Goal: Task Accomplishment & Management: Use online tool/utility

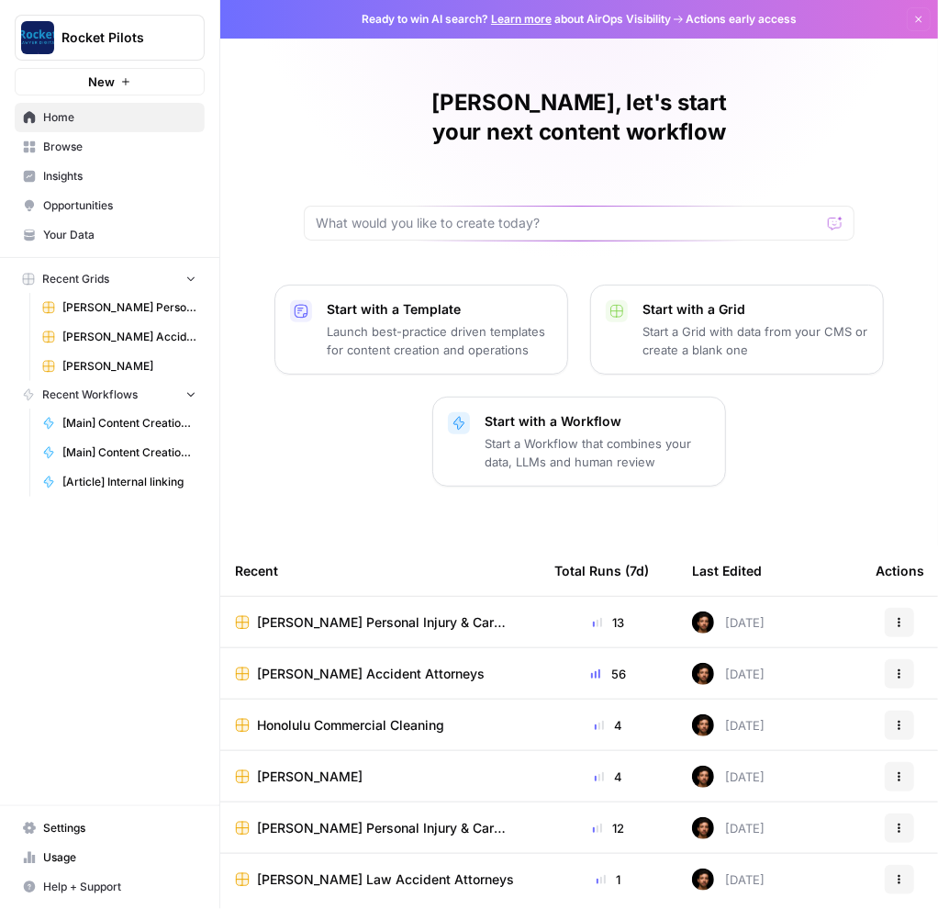
click at [71, 152] on span "Browse" at bounding box center [119, 147] width 153 height 17
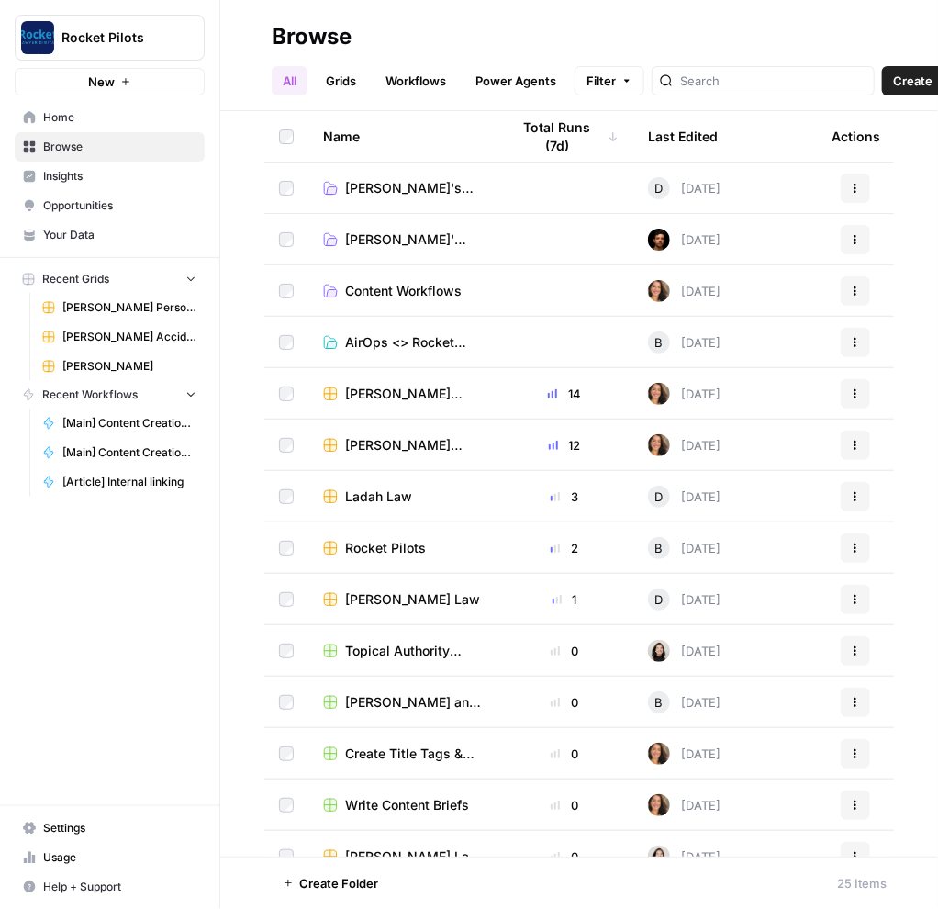
click at [392, 240] on span "Lucas' Clients" at bounding box center [413, 239] width 136 height 18
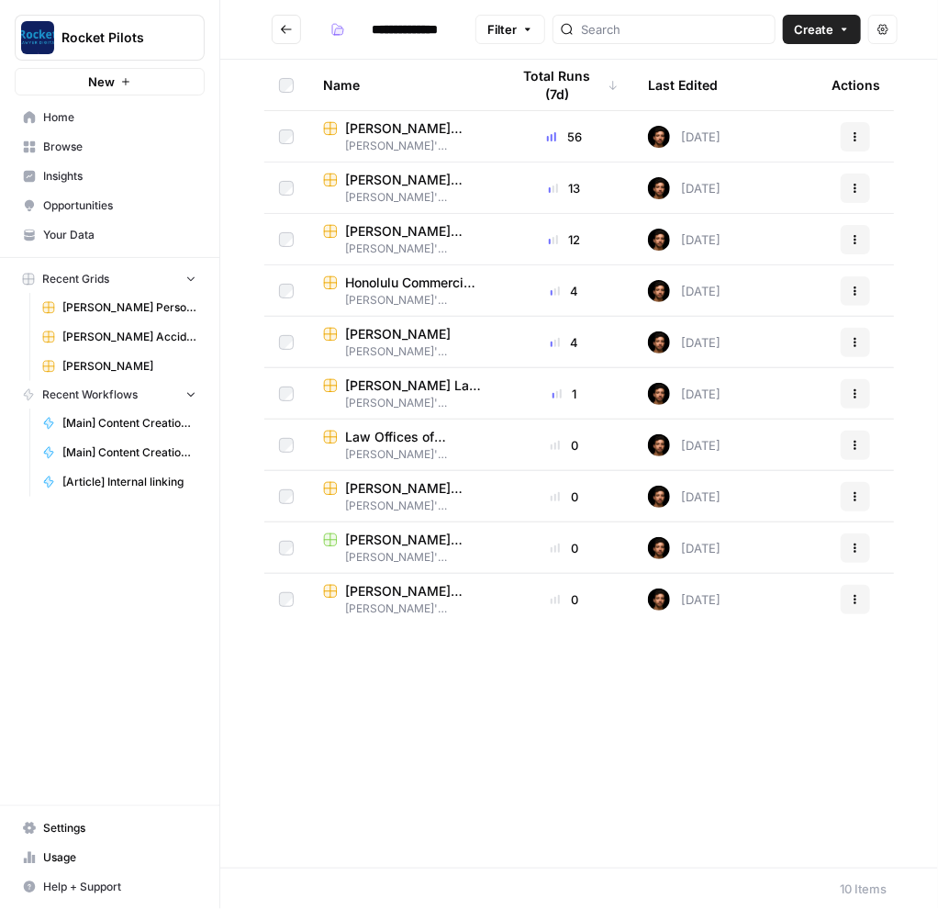
click at [377, 486] on span "[PERSON_NAME] Child Custody & Divorce Lawyers" at bounding box center [413, 488] width 136 height 18
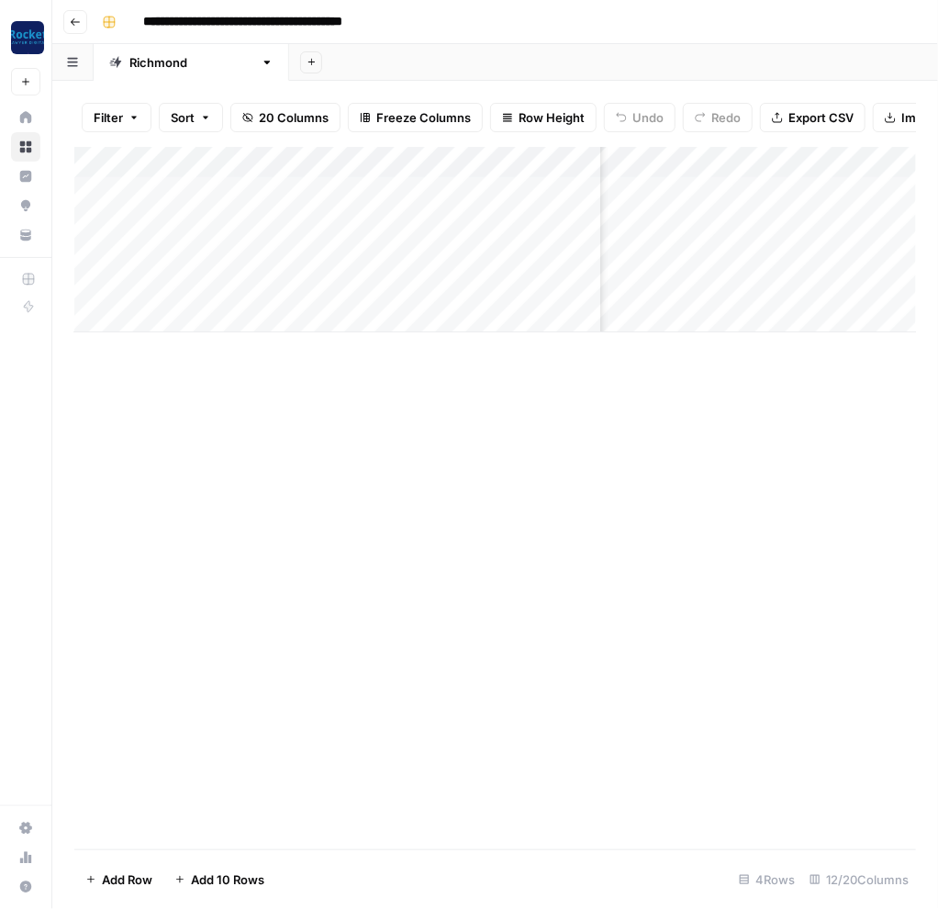
scroll to position [0, 264]
click at [863, 187] on div "Add Column" at bounding box center [495, 239] width 842 height 185
click at [868, 189] on div "Add Column" at bounding box center [495, 239] width 842 height 185
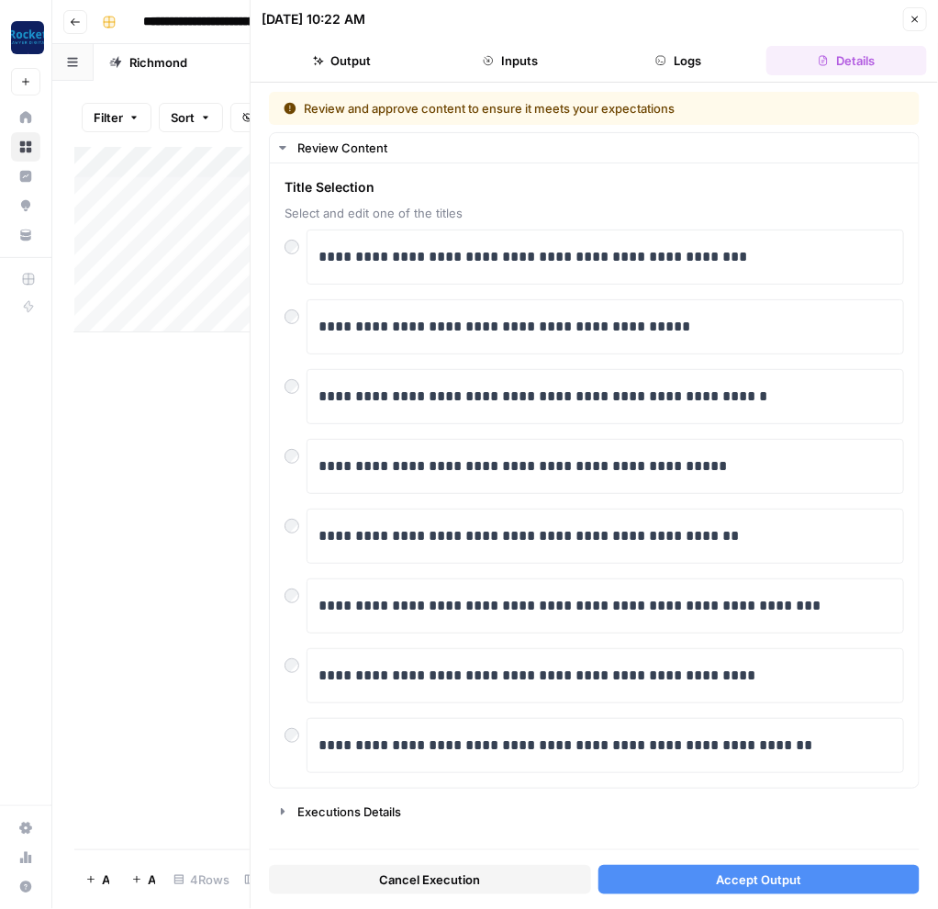
click at [754, 881] on span "Accept Output" at bounding box center [758, 879] width 85 height 18
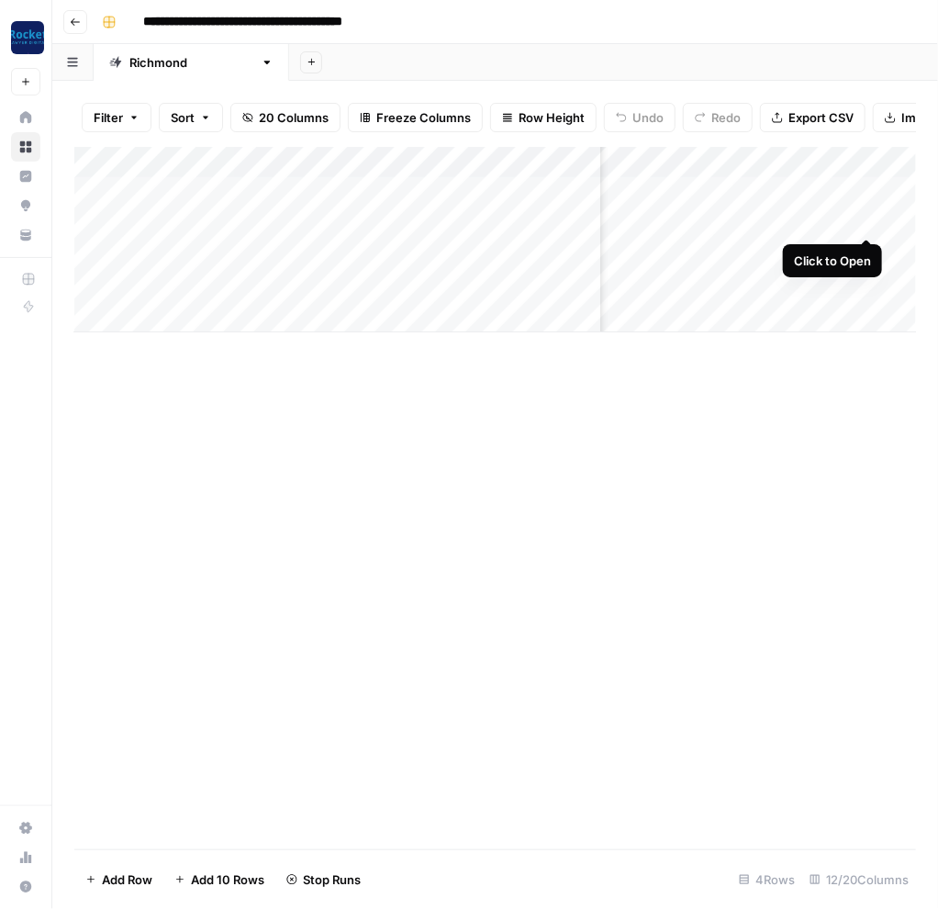
click at [866, 221] on div "Add Column" at bounding box center [495, 239] width 842 height 185
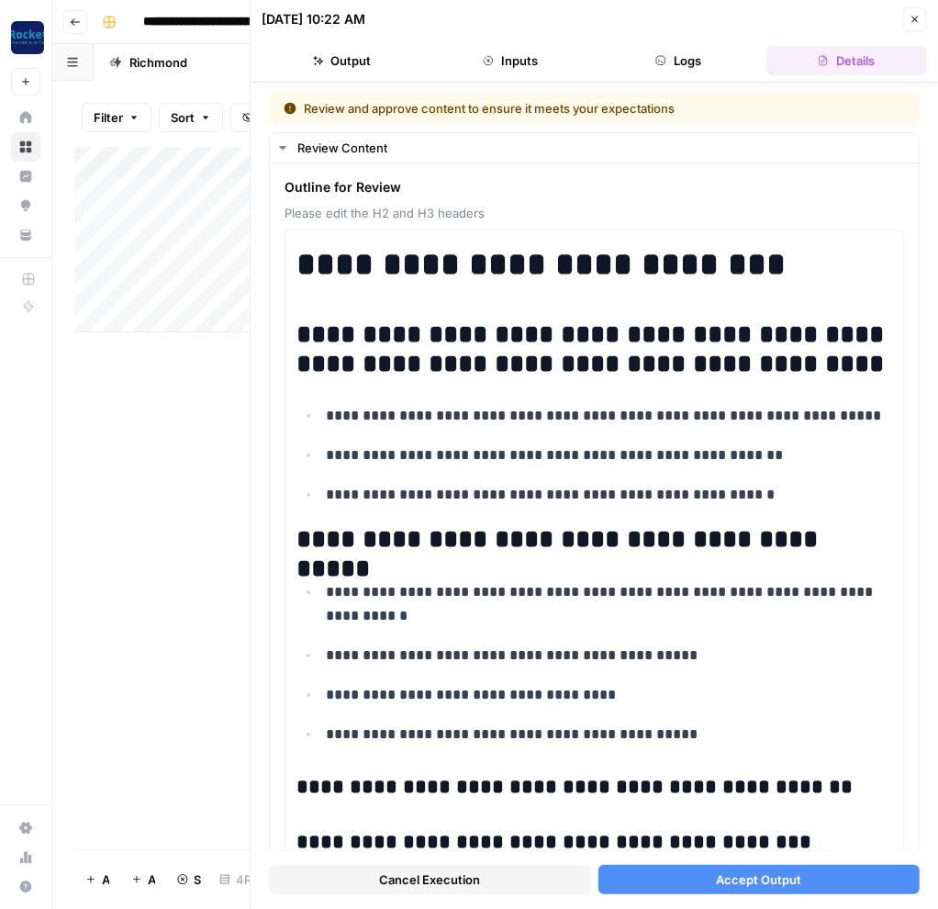
click at [791, 884] on span "Accept Output" at bounding box center [758, 879] width 85 height 18
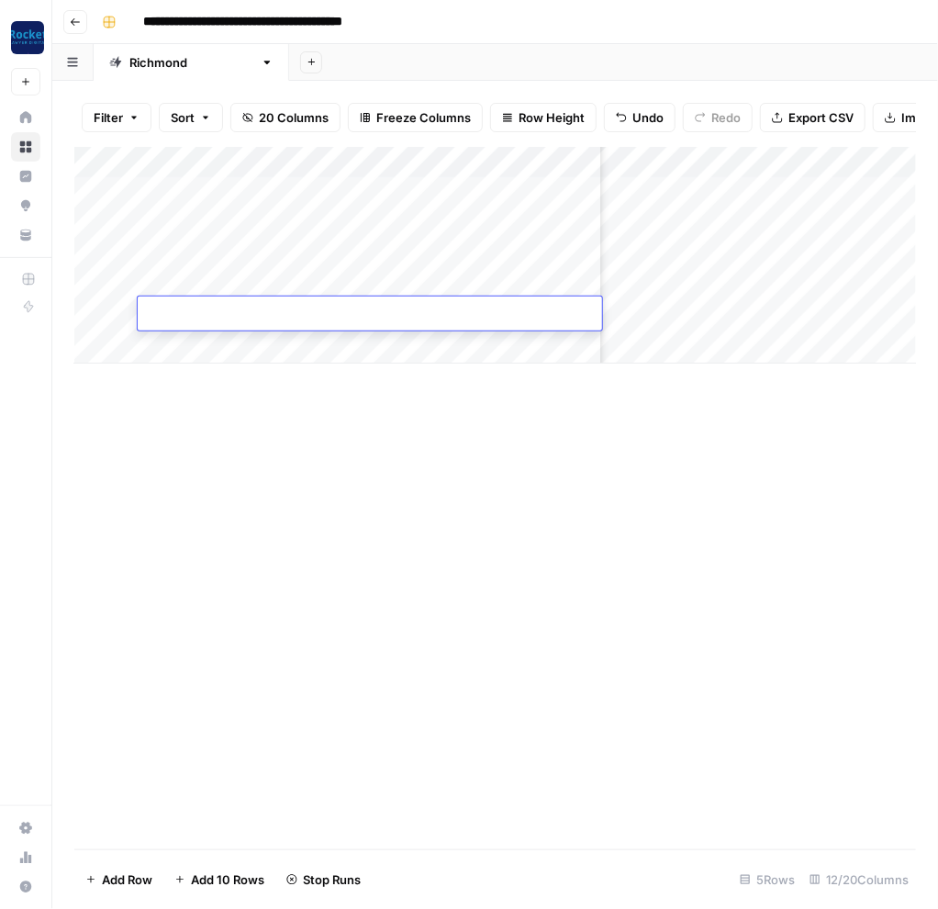
scroll to position [0, 141]
click at [73, 24] on icon "button" at bounding box center [75, 22] width 11 height 11
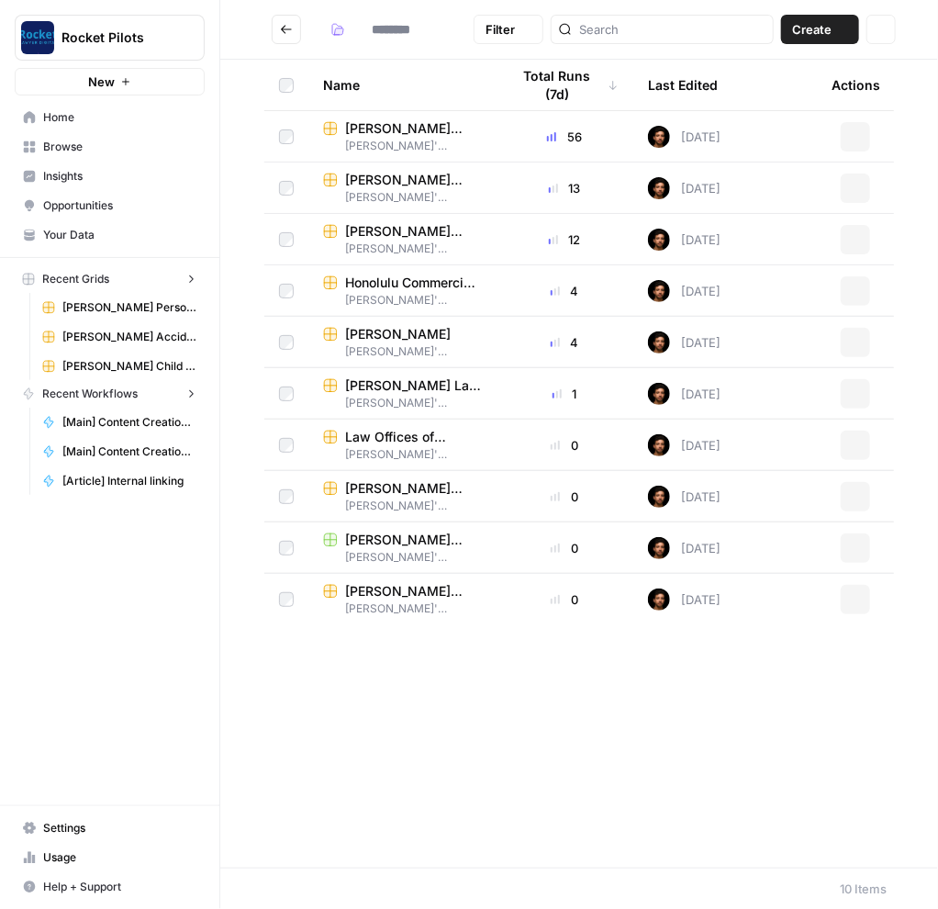
type input "**********"
click at [392, 594] on span "[PERSON_NAME] Accident Attorneys" at bounding box center [413, 591] width 136 height 18
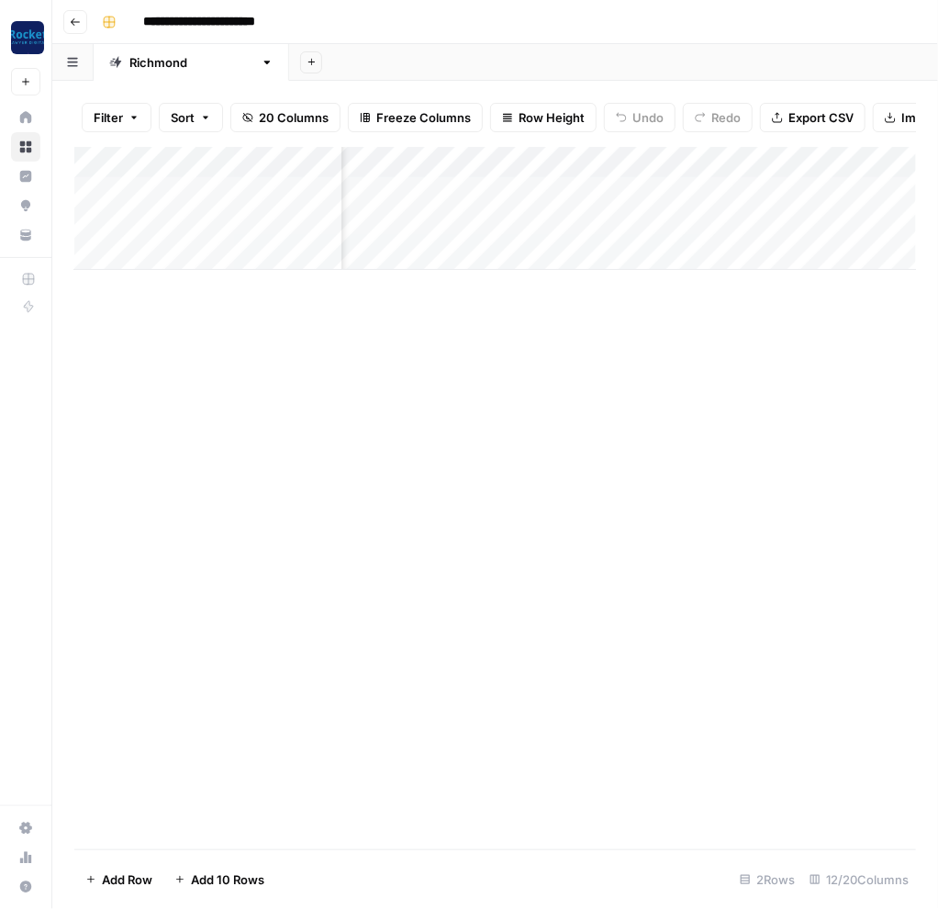
scroll to position [0, 740]
click at [259, 193] on div "Add Column" at bounding box center [495, 208] width 842 height 123
click at [258, 193] on div "Add Column" at bounding box center [495, 208] width 842 height 123
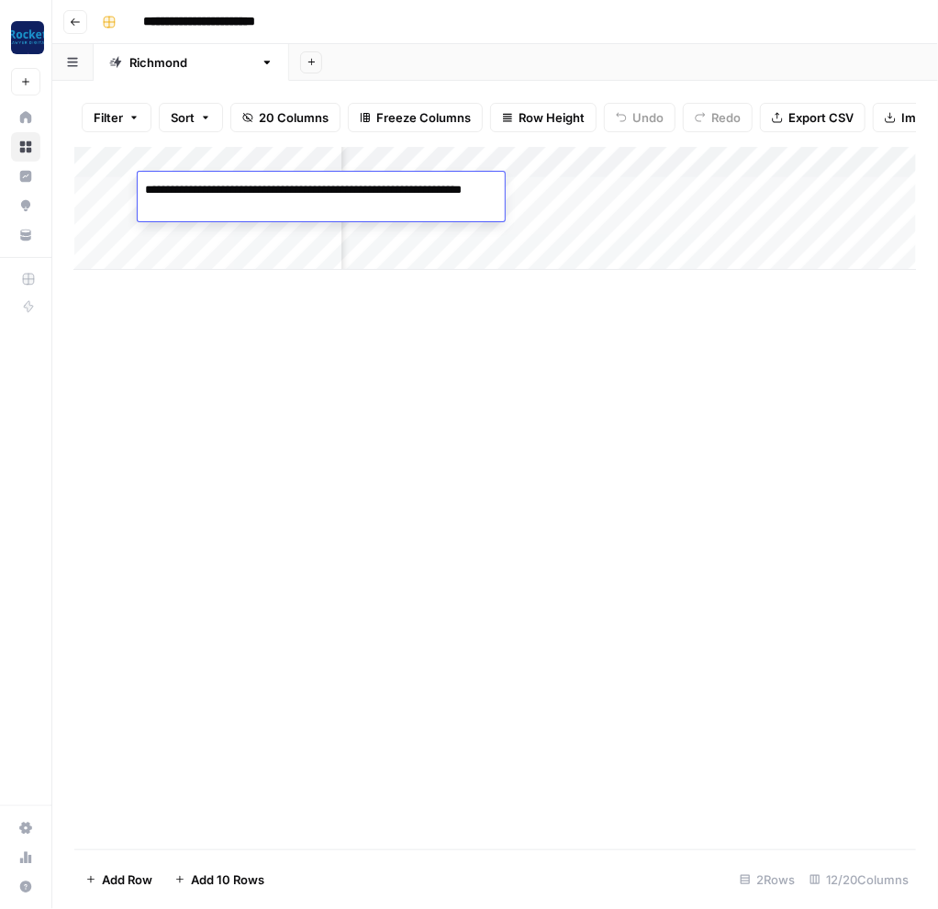
type textarea "**********"
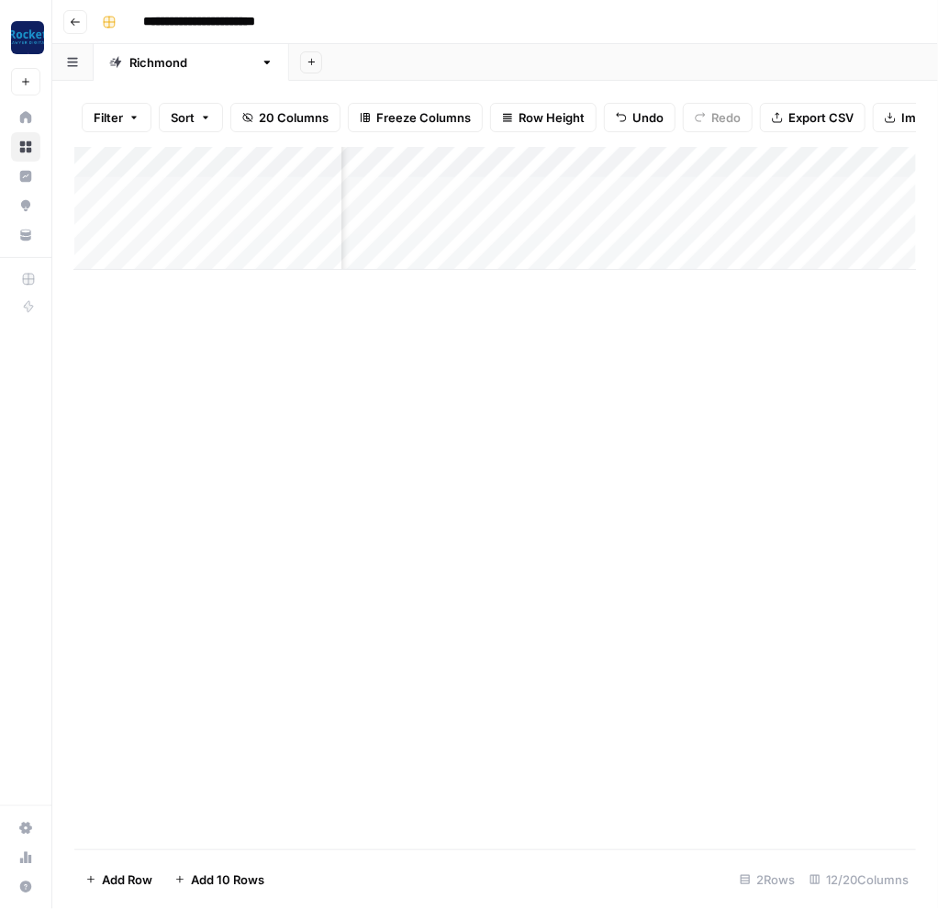
click at [236, 222] on div "Add Column" at bounding box center [495, 208] width 842 height 123
click at [236, 222] on textarea "**********" at bounding box center [285, 221] width 294 height 26
type textarea "**********"
click at [828, 162] on div "Add Column" at bounding box center [495, 208] width 842 height 123
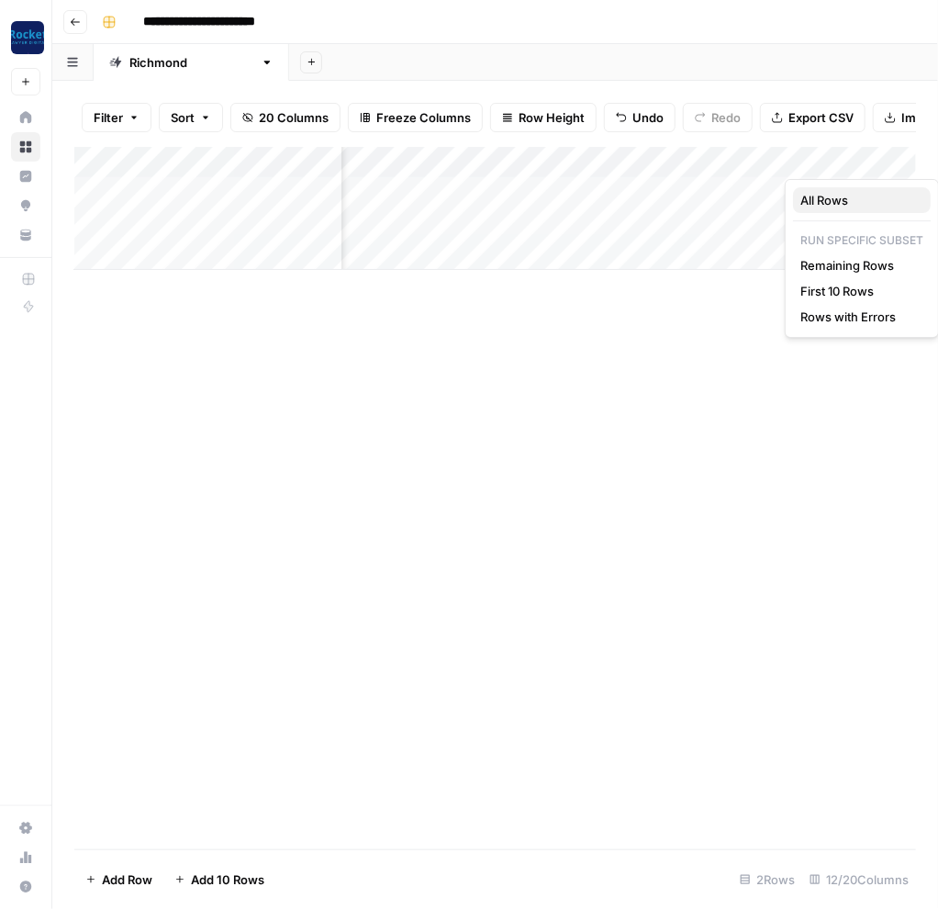
click at [831, 202] on span "All Rows" at bounding box center [858, 200] width 116 height 18
click at [79, 24] on icon "button" at bounding box center [75, 22] width 11 height 11
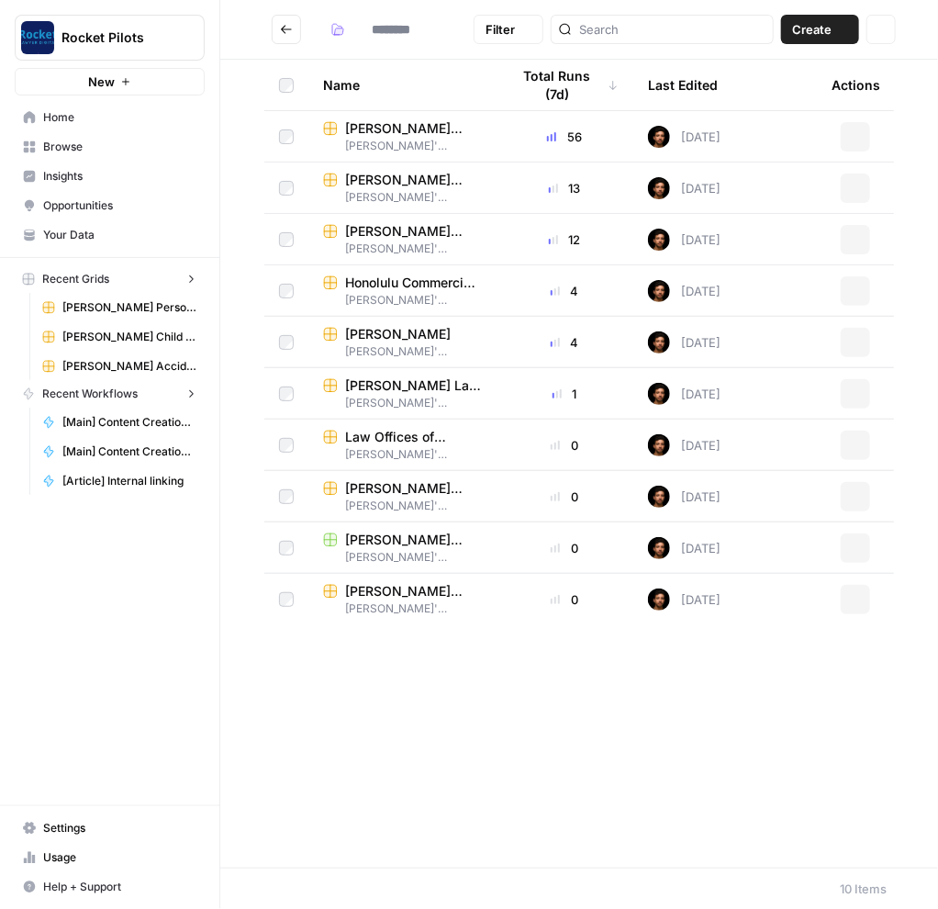
type input "**********"
click at [410, 442] on span "Krasney Law Accident Attorneys" at bounding box center [413, 437] width 136 height 18
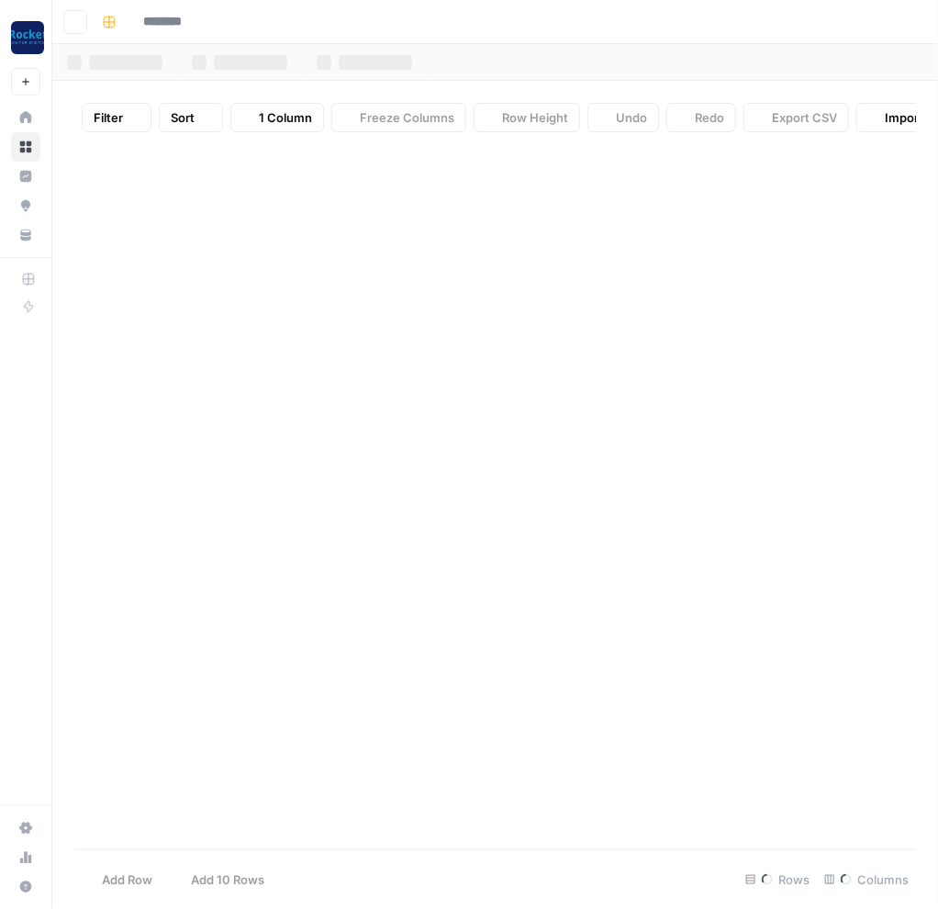
type input "**********"
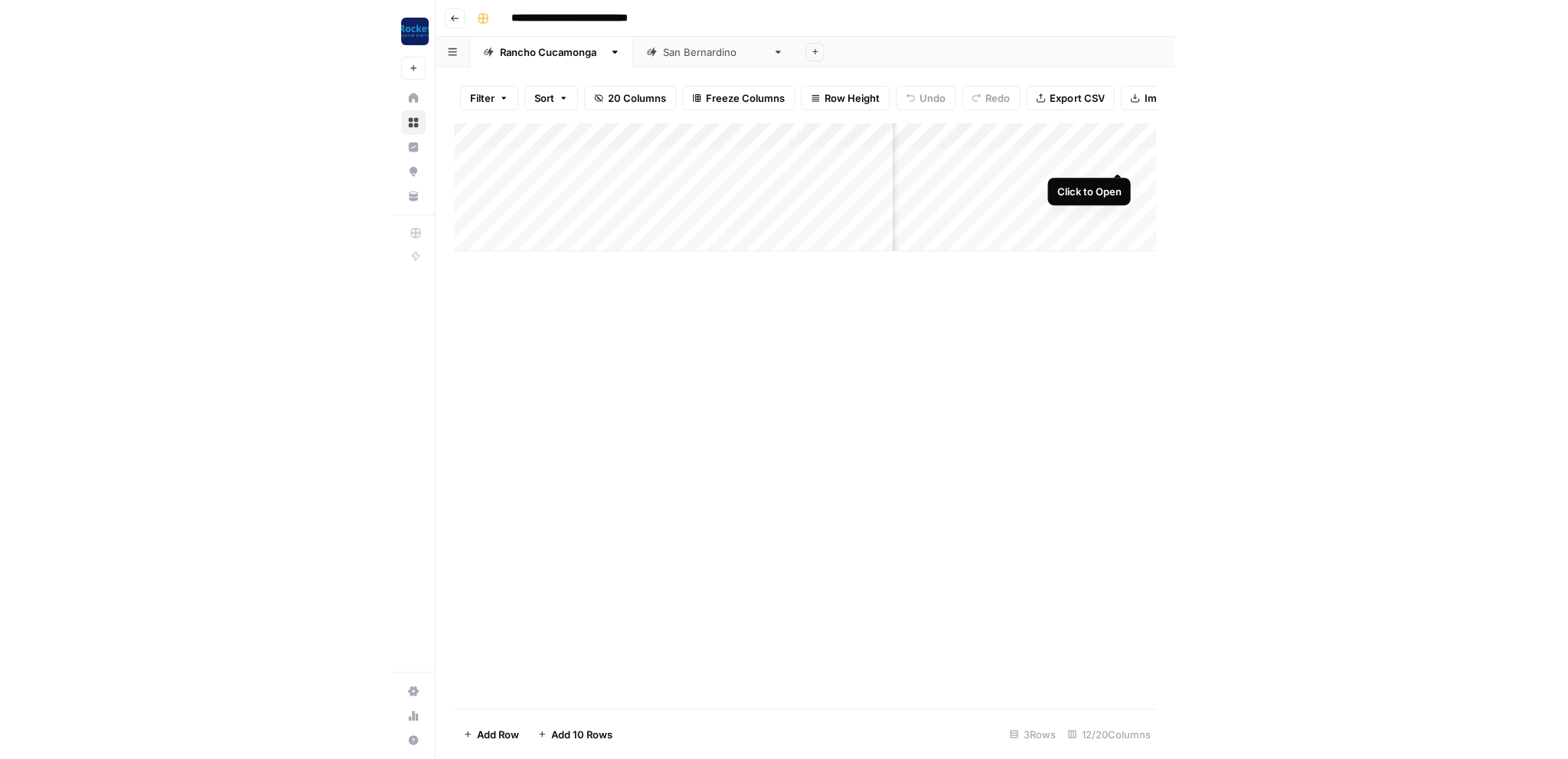
scroll to position [0, 837]
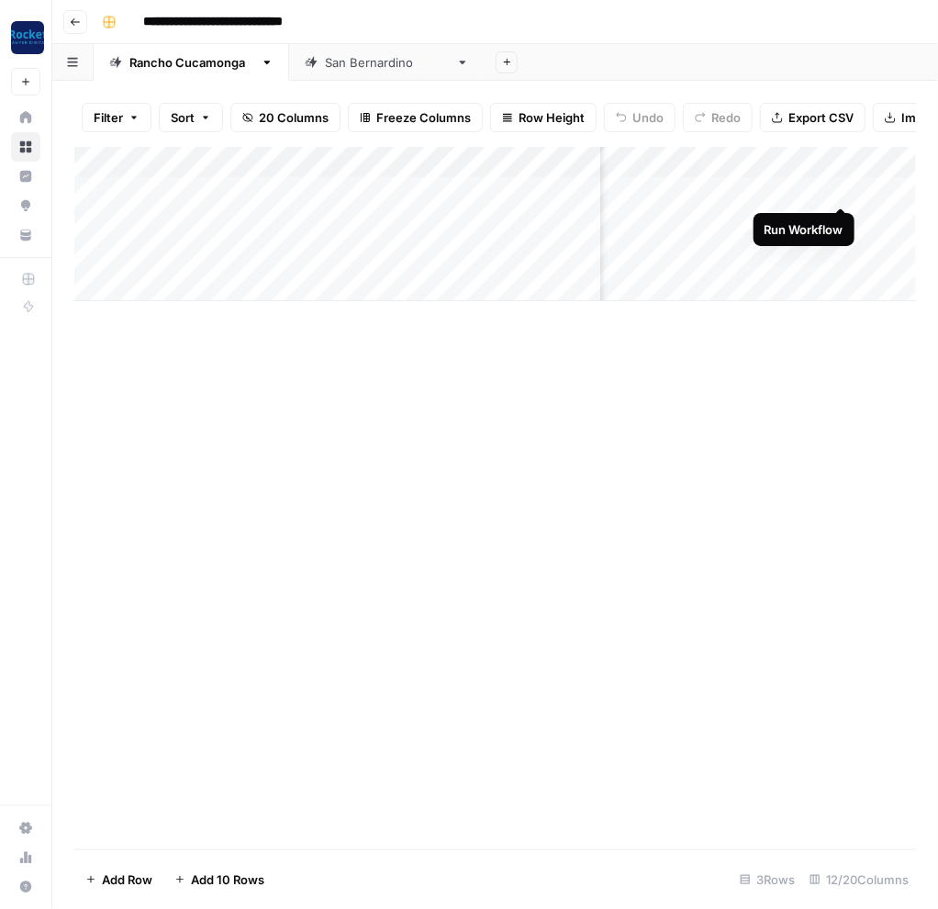
click at [839, 190] on div "Add Column" at bounding box center [495, 224] width 842 height 154
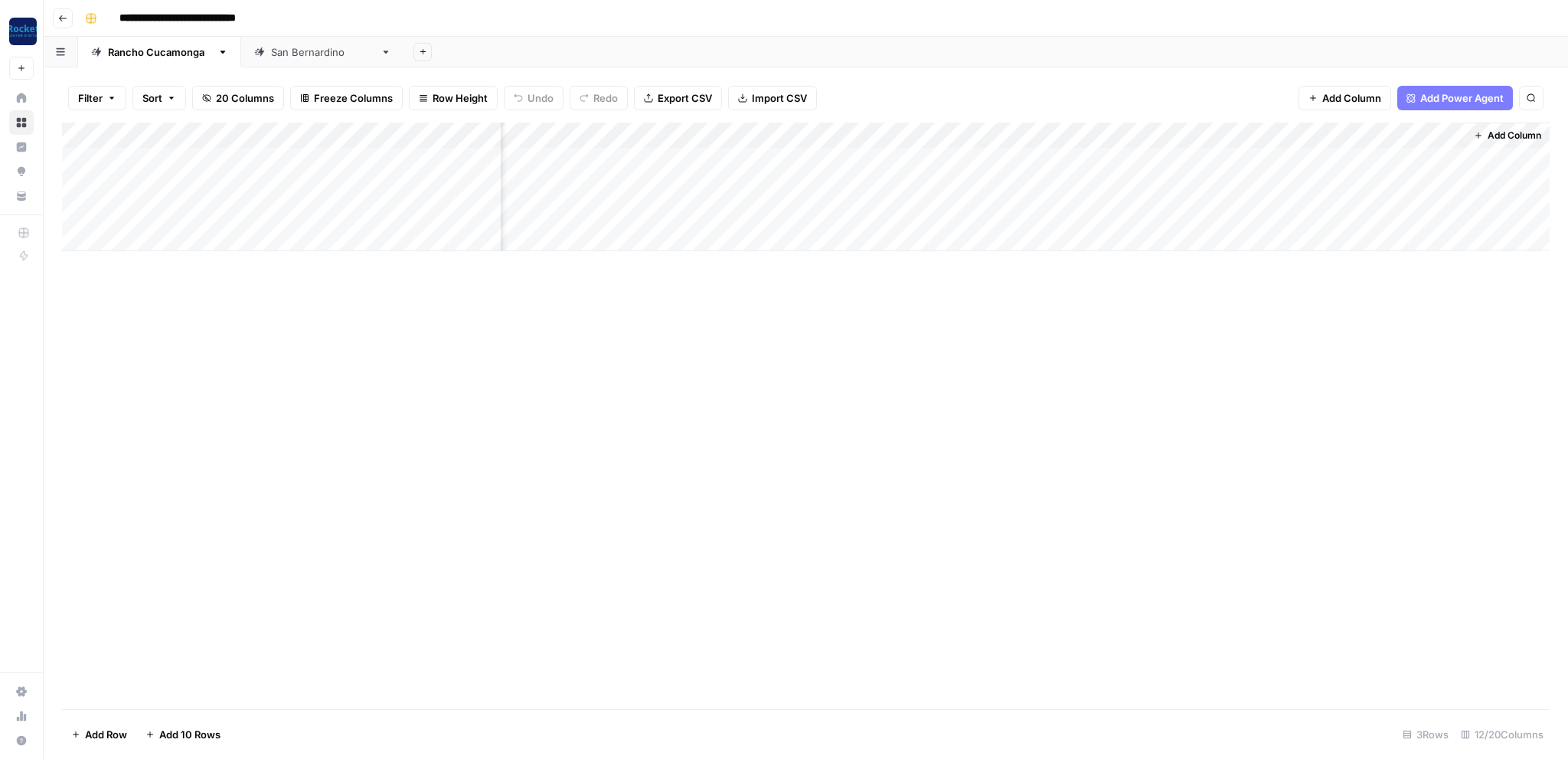
scroll to position [0, 502]
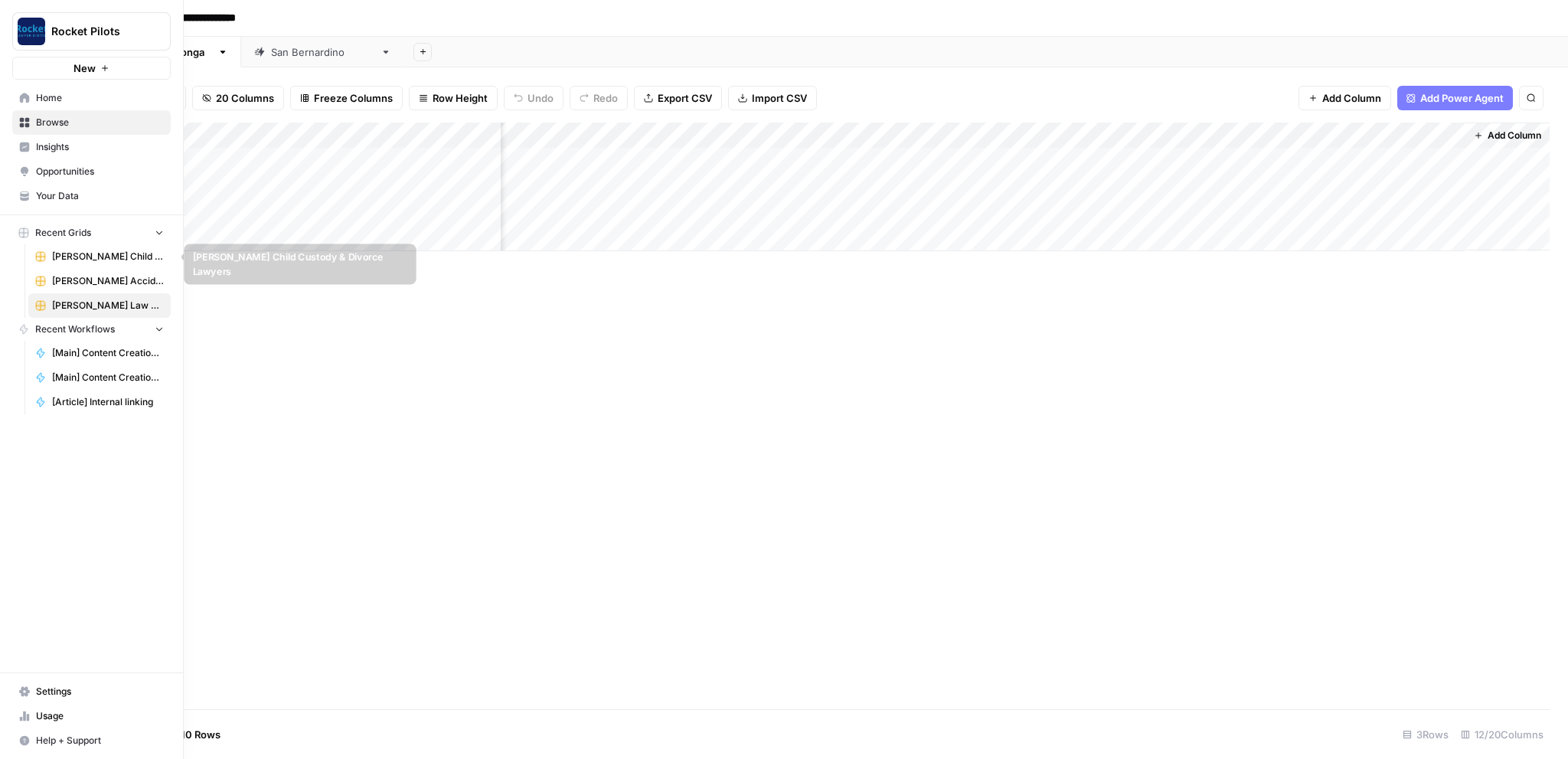
click at [69, 257] on span "[PERSON_NAME] Child Custody & Divorce Lawyers" at bounding box center [108, 256] width 112 height 14
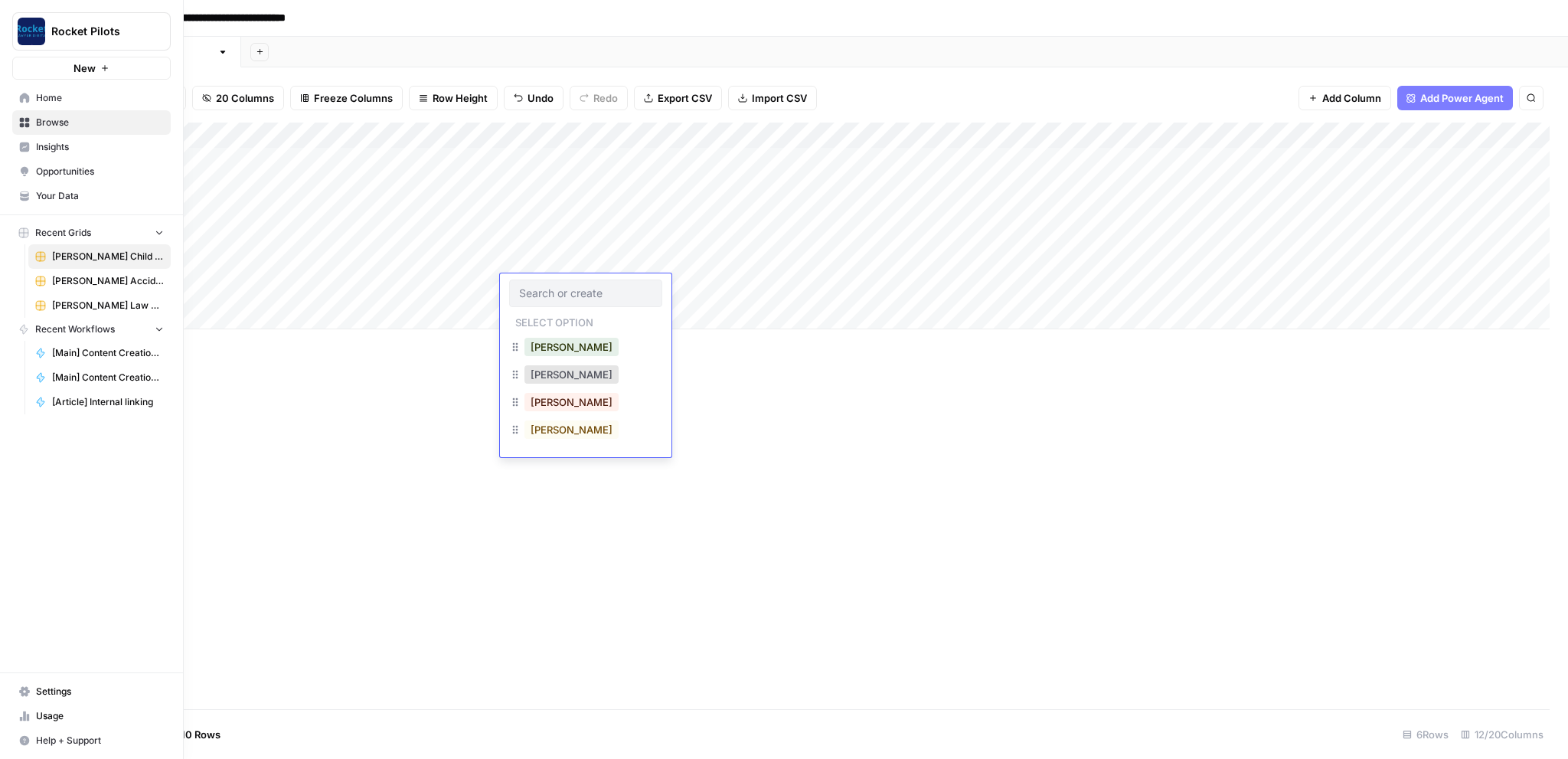
click at [87, 284] on span "[PERSON_NAME] Accident Attorneys" at bounding box center [108, 281] width 112 height 14
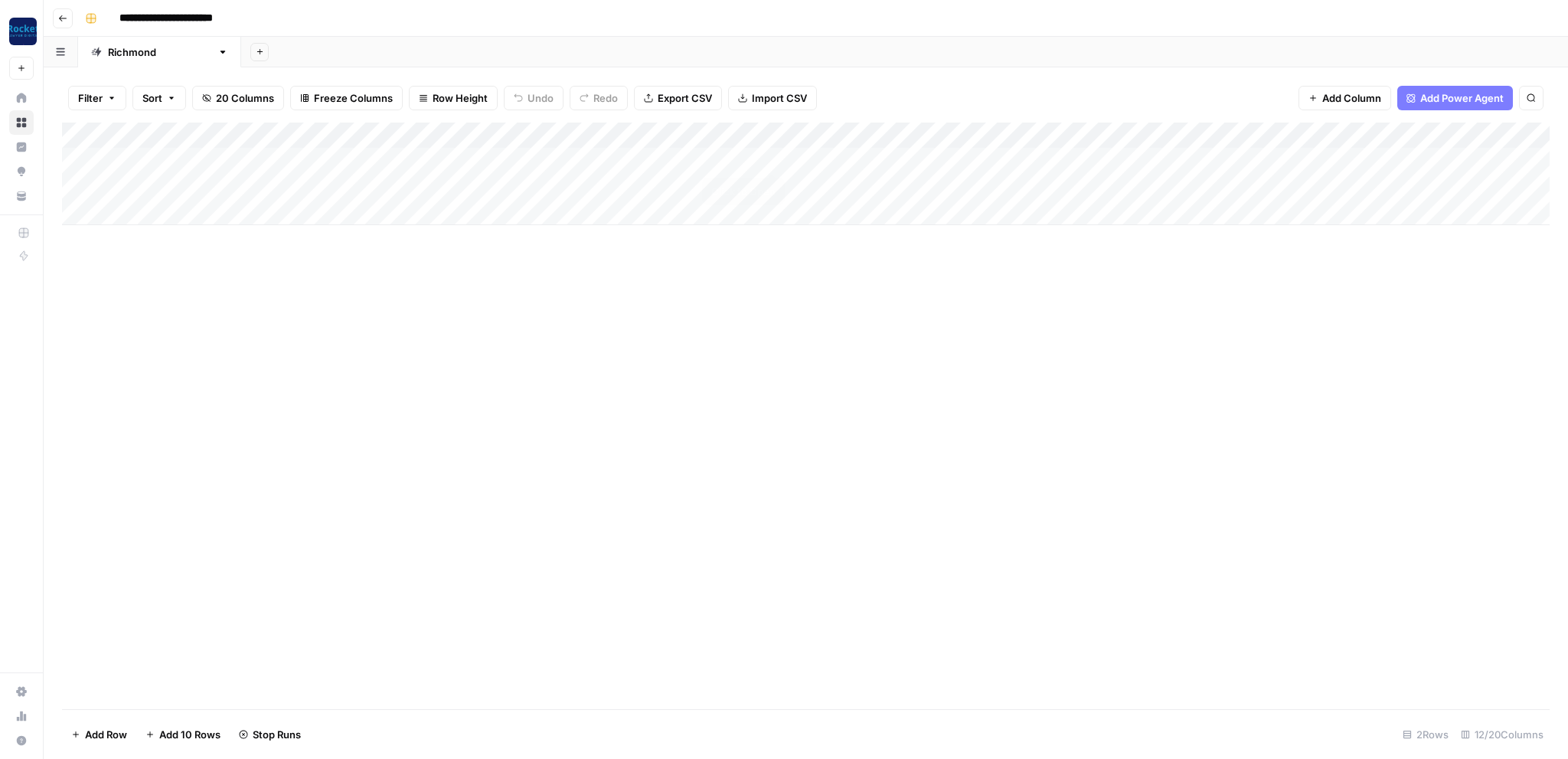
click at [765, 154] on div "Add Column" at bounding box center [805, 173] width 1487 height 103
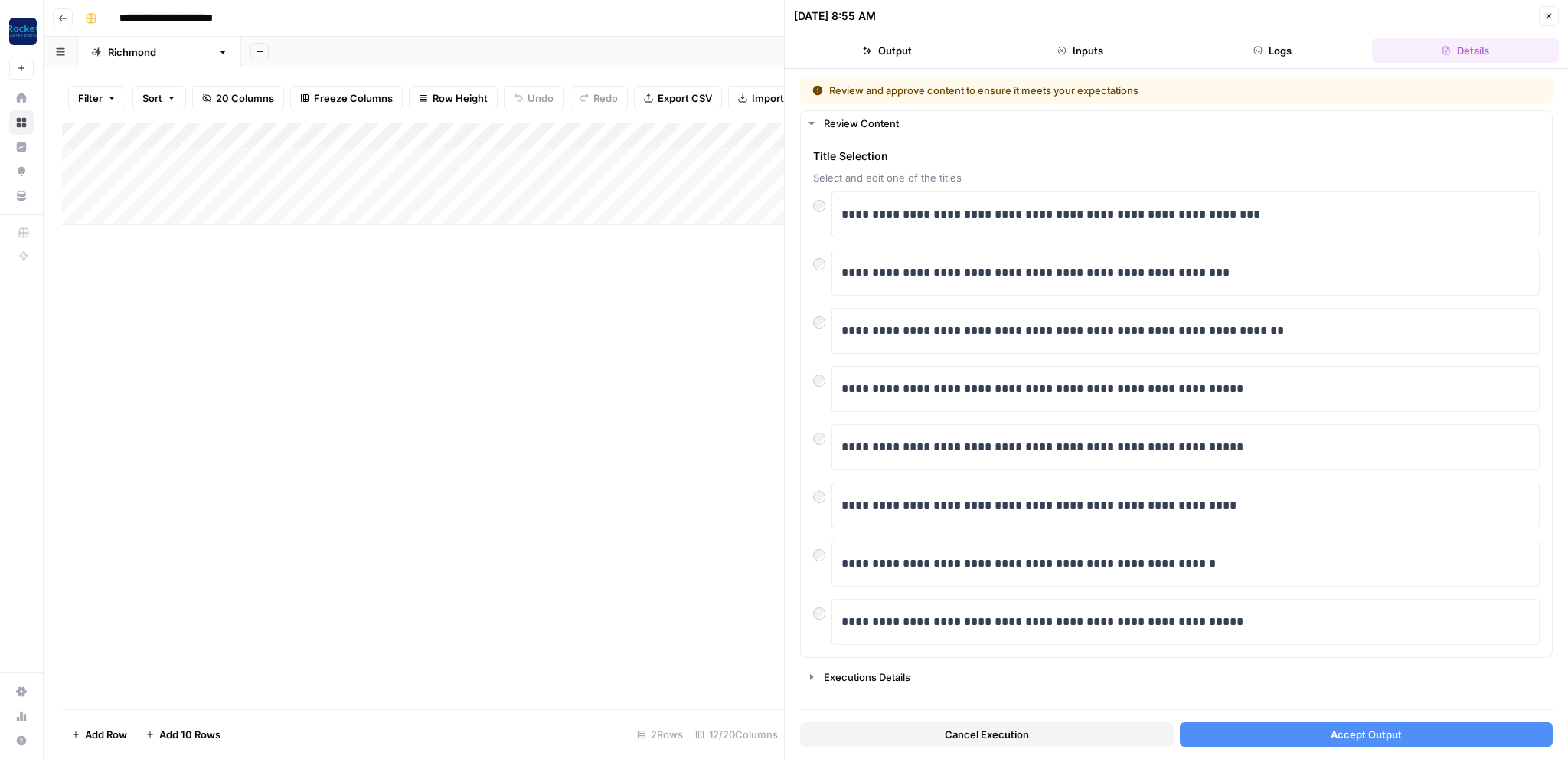
drag, startPoint x: 1431, startPoint y: 730, endPoint x: 1425, endPoint y: 733, distance: 6.7
click at [1425, 733] on button "Accept Output" at bounding box center [1366, 734] width 374 height 24
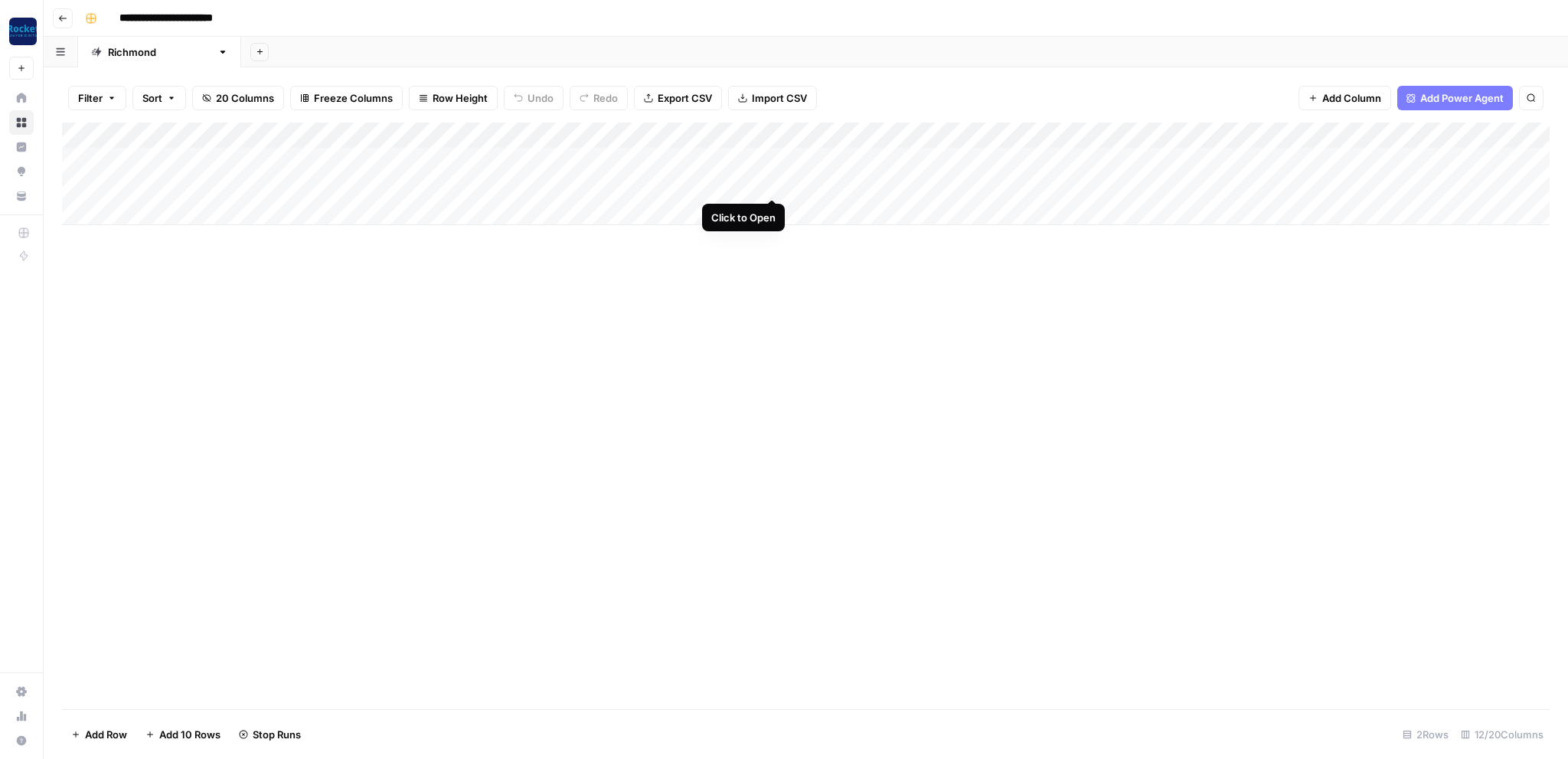
click at [766, 182] on div "Add Column" at bounding box center [805, 173] width 1487 height 103
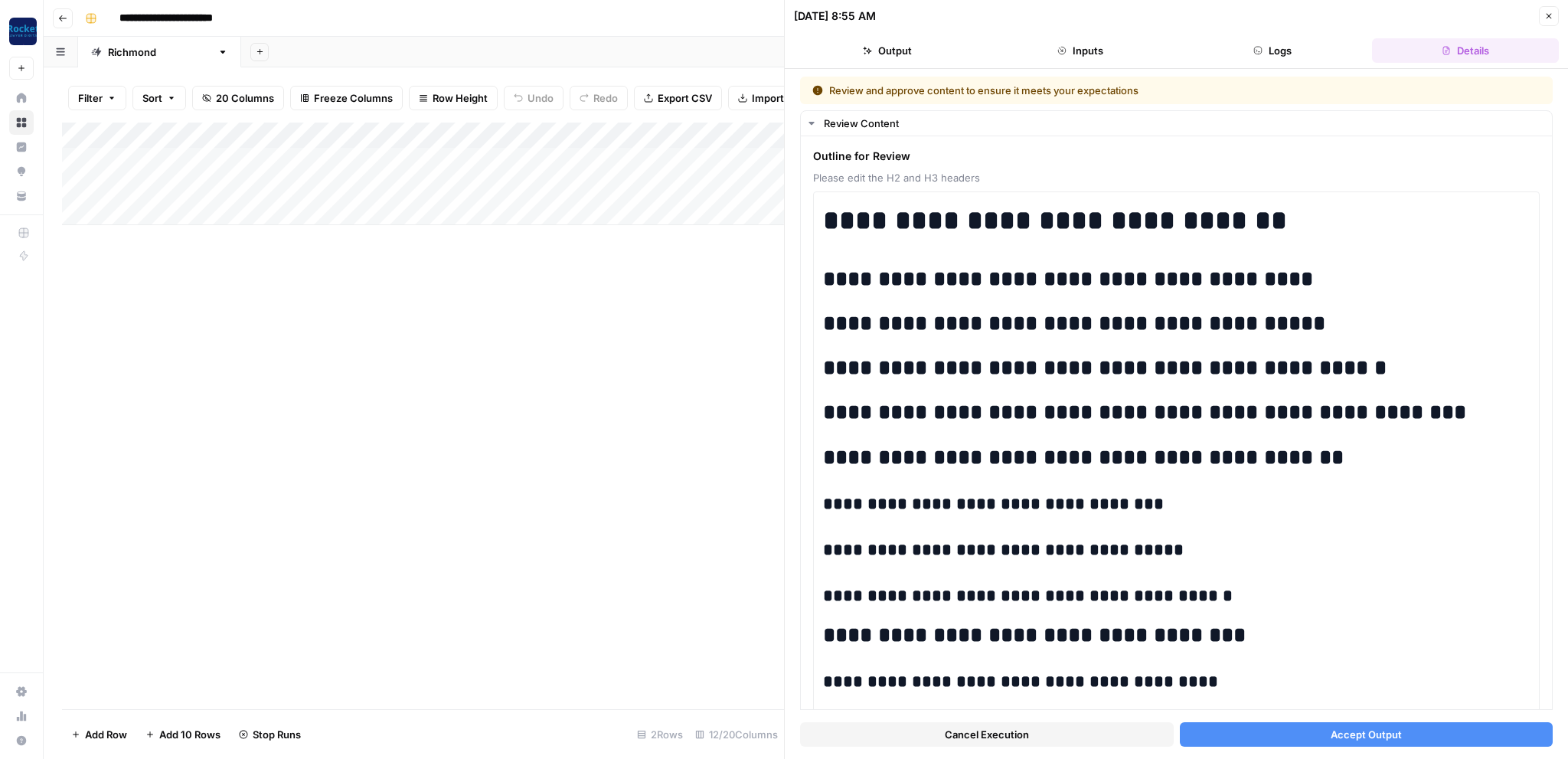
click at [1361, 736] on span "Accept Output" at bounding box center [1365, 734] width 71 height 15
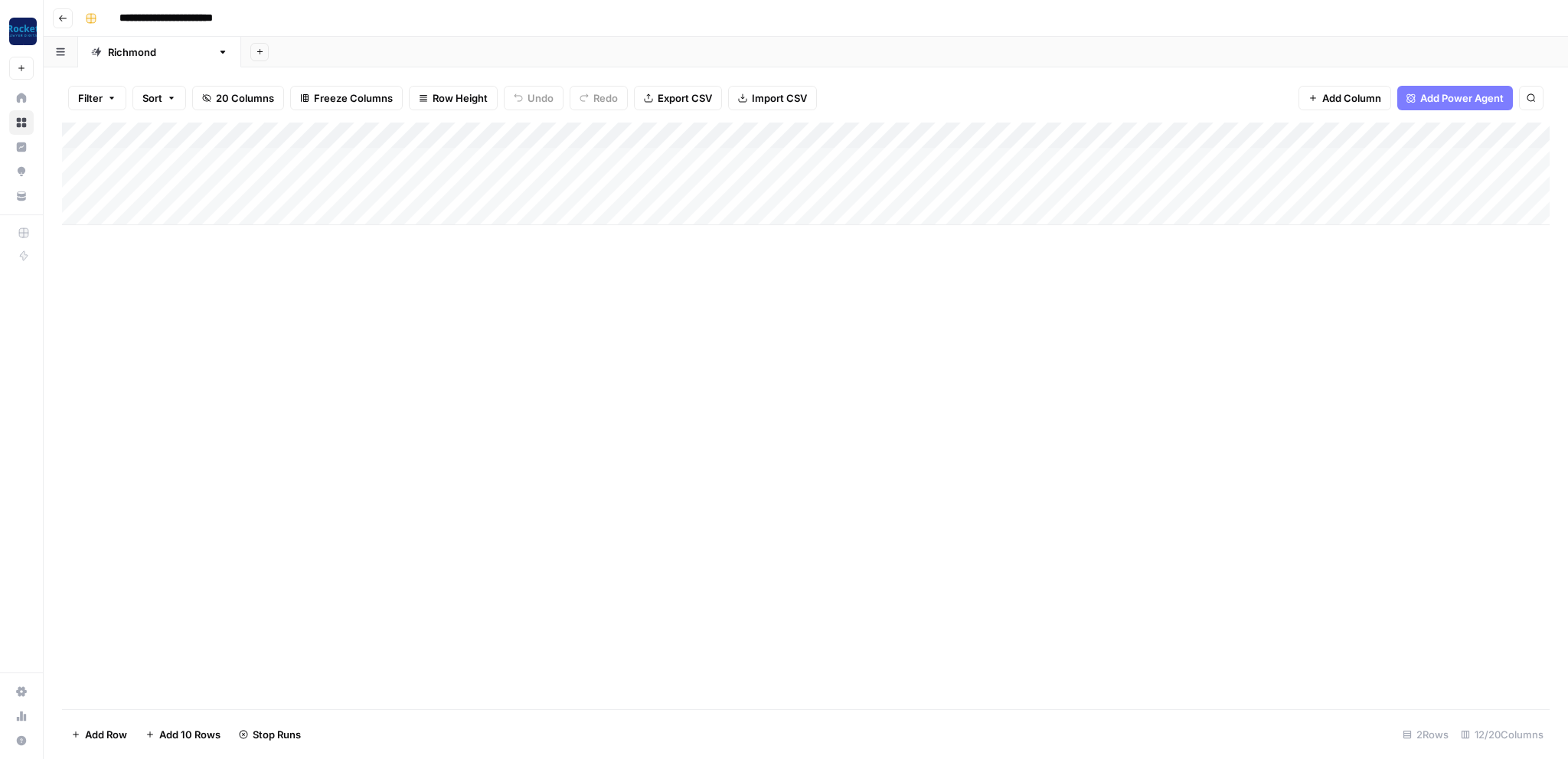
click at [60, 19] on icon "button" at bounding box center [63, 18] width 8 height 6
click at [988, 154] on div "Add Column" at bounding box center [805, 226] width 1487 height 207
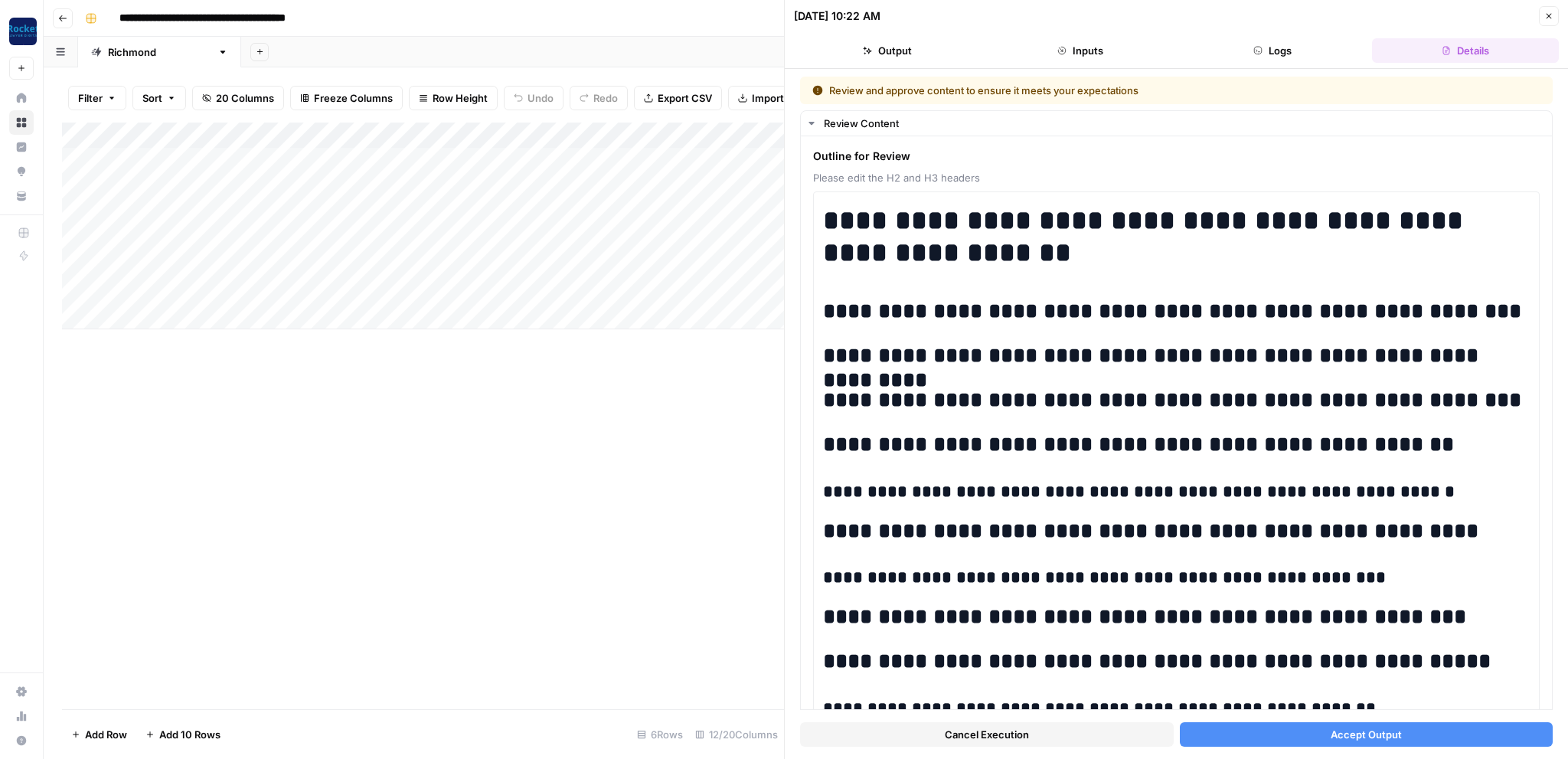
click at [1322, 735] on button "Accept Output" at bounding box center [1366, 734] width 374 height 24
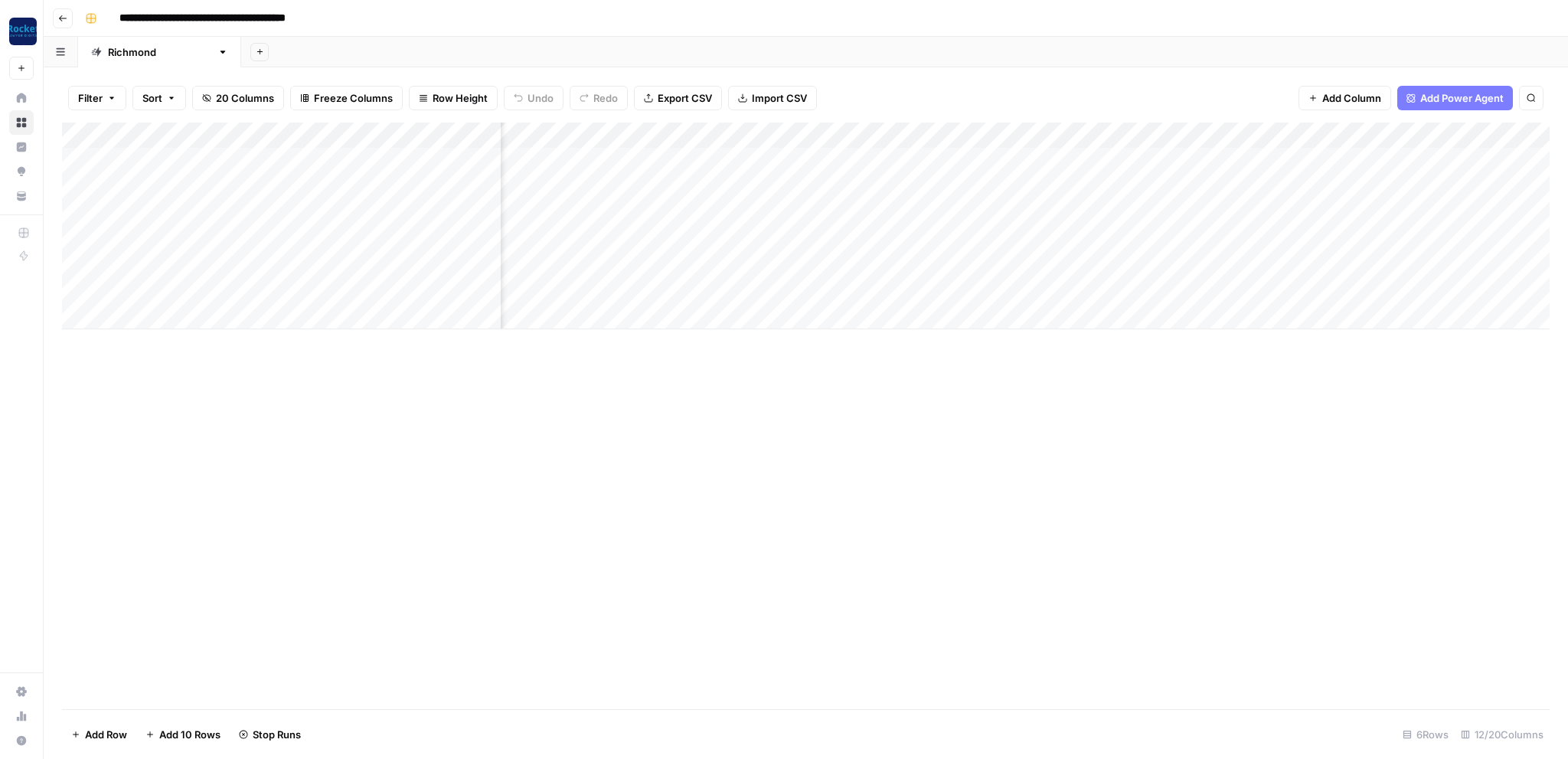
scroll to position [0, 352]
click at [1189, 182] on div "Add Column" at bounding box center [805, 226] width 1487 height 207
click at [61, 17] on icon "button" at bounding box center [63, 18] width 8 height 6
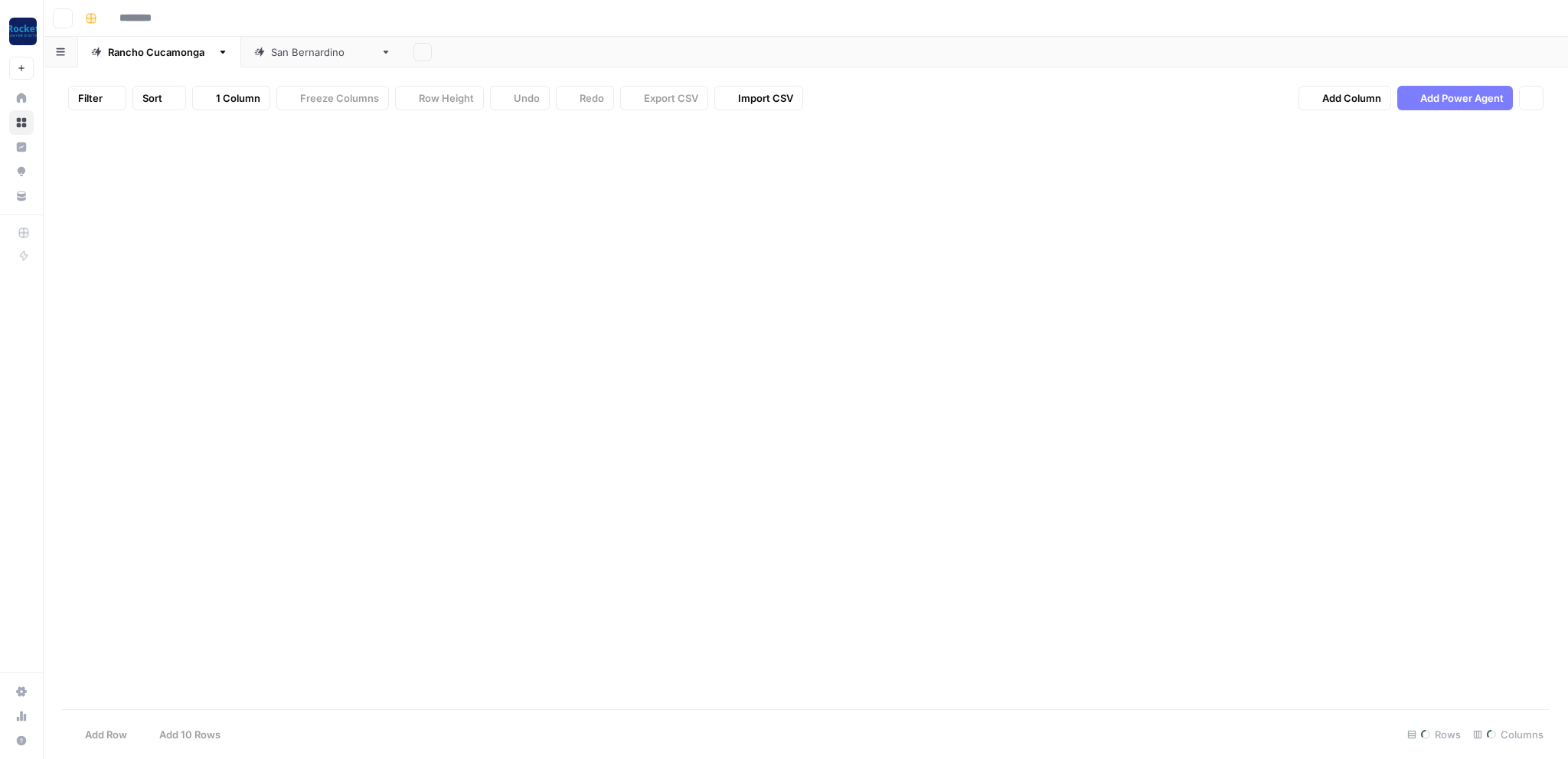
type input "**********"
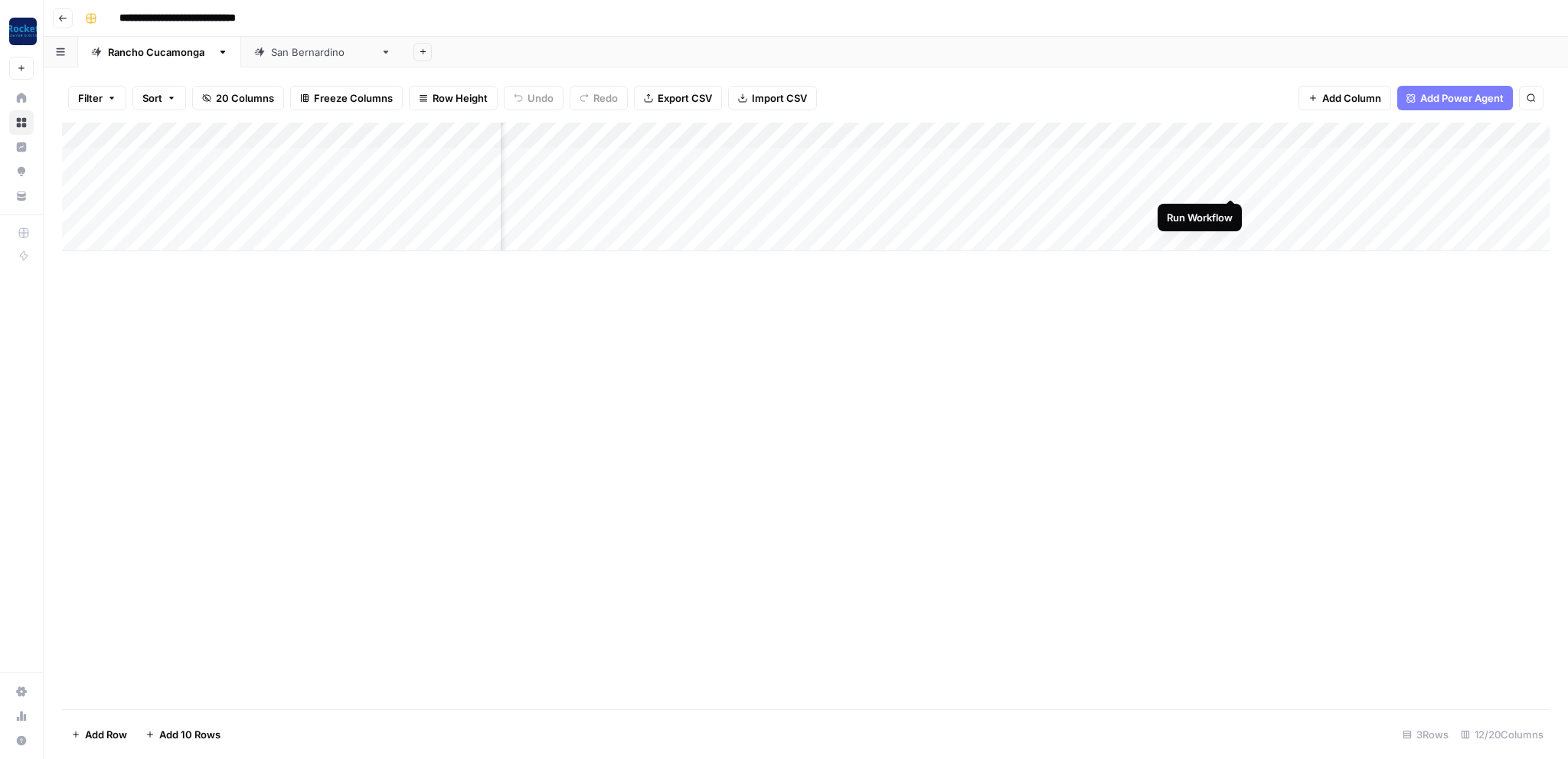
click at [1232, 182] on div "Add Column" at bounding box center [805, 187] width 1487 height 128
click at [64, 17] on icon "button" at bounding box center [63, 18] width 9 height 9
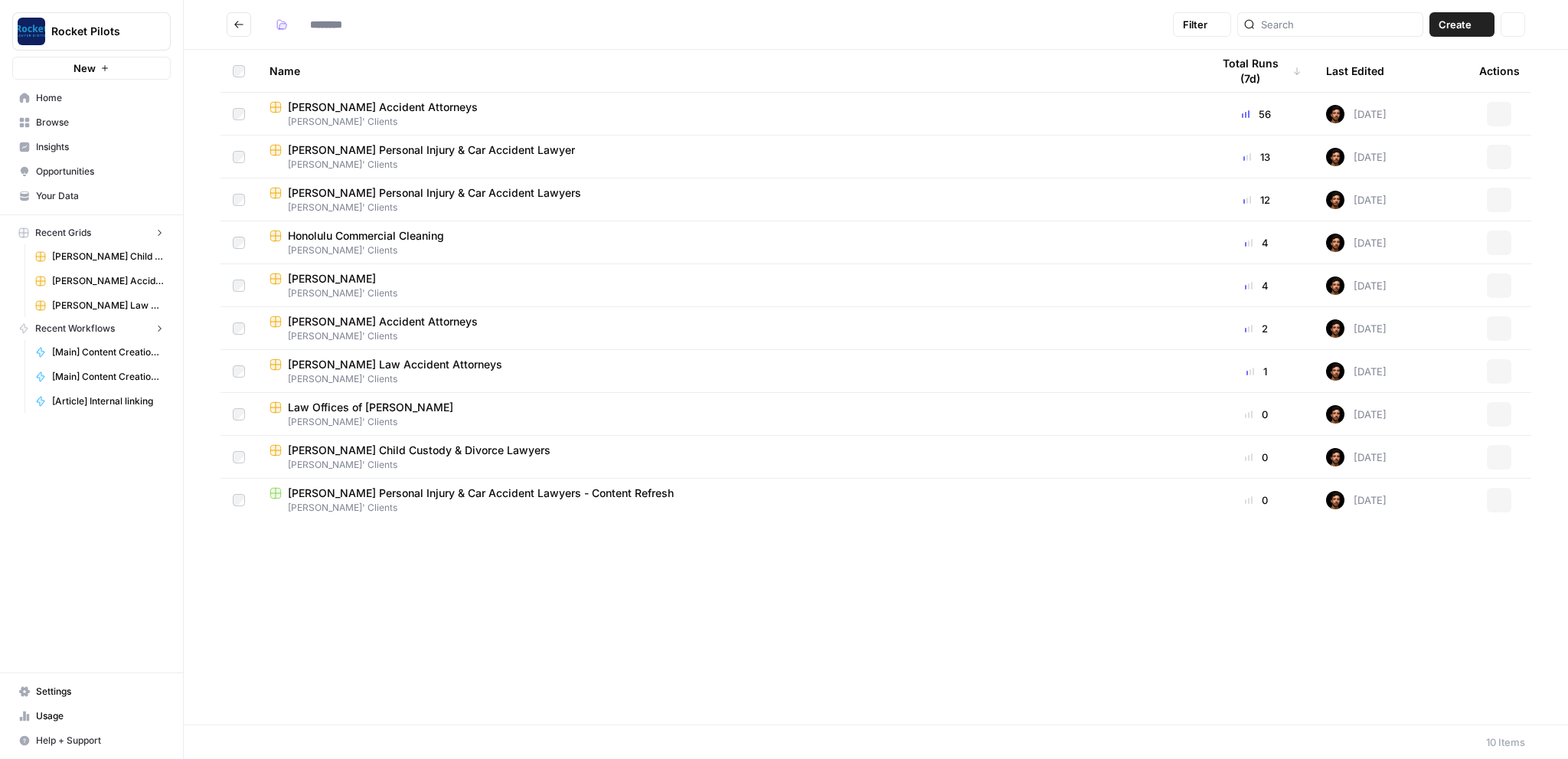
type input "**********"
click at [371, 320] on span "[PERSON_NAME] Accident Attorneys" at bounding box center [383, 321] width 190 height 15
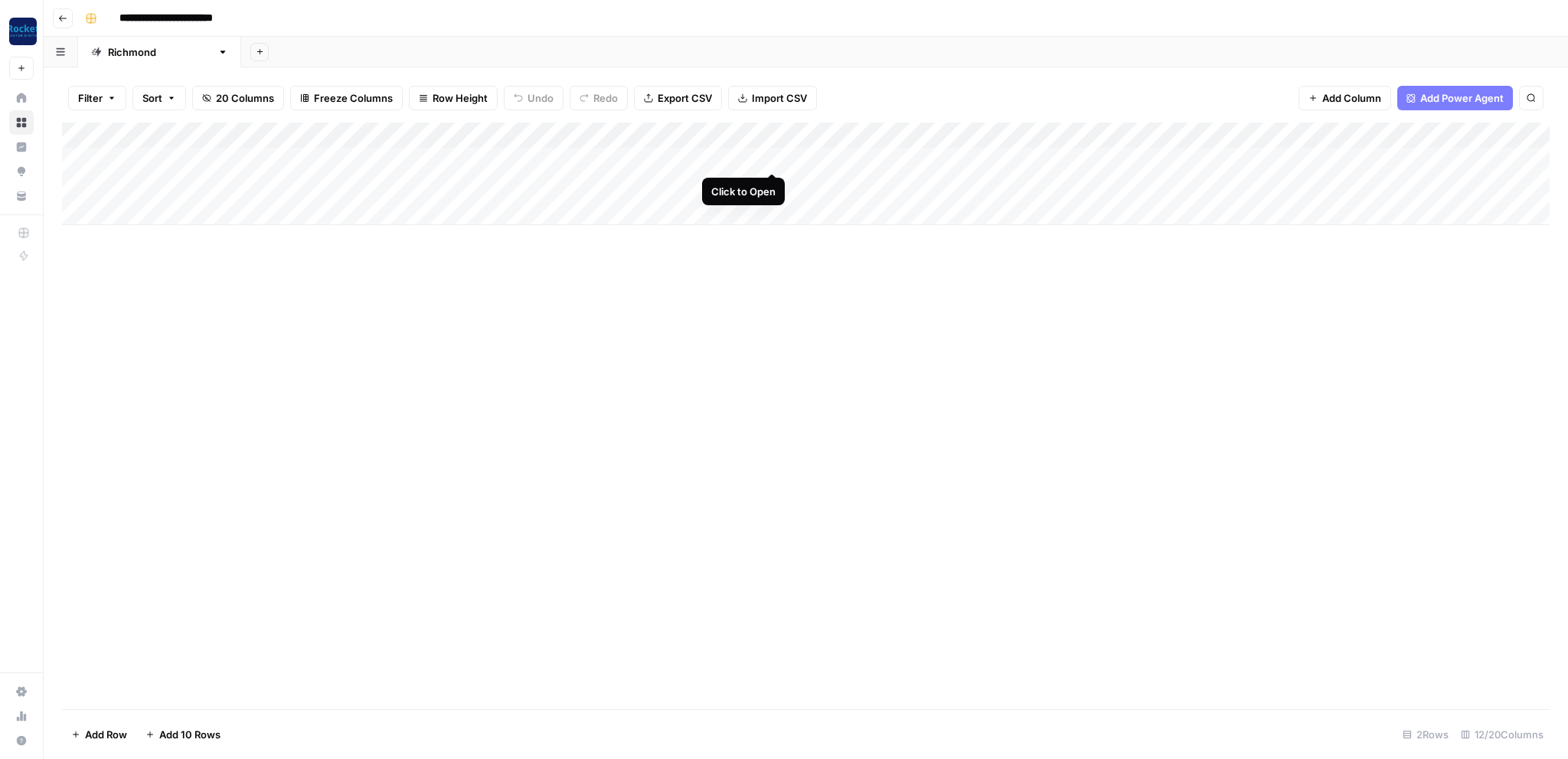
click at [768, 156] on div "Add Column" at bounding box center [805, 173] width 1487 height 103
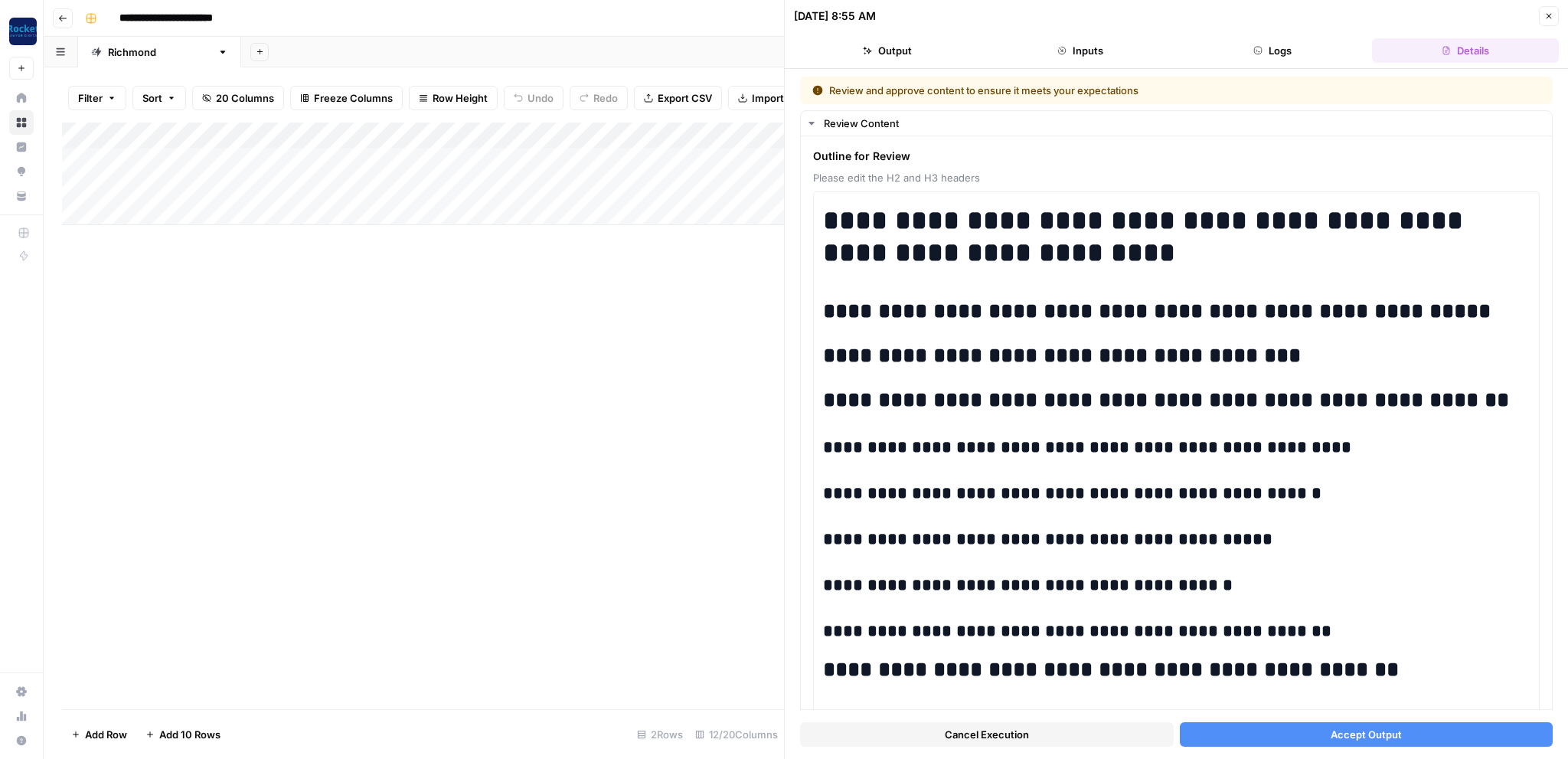
click at [1263, 735] on button "Accept Output" at bounding box center [1366, 734] width 374 height 24
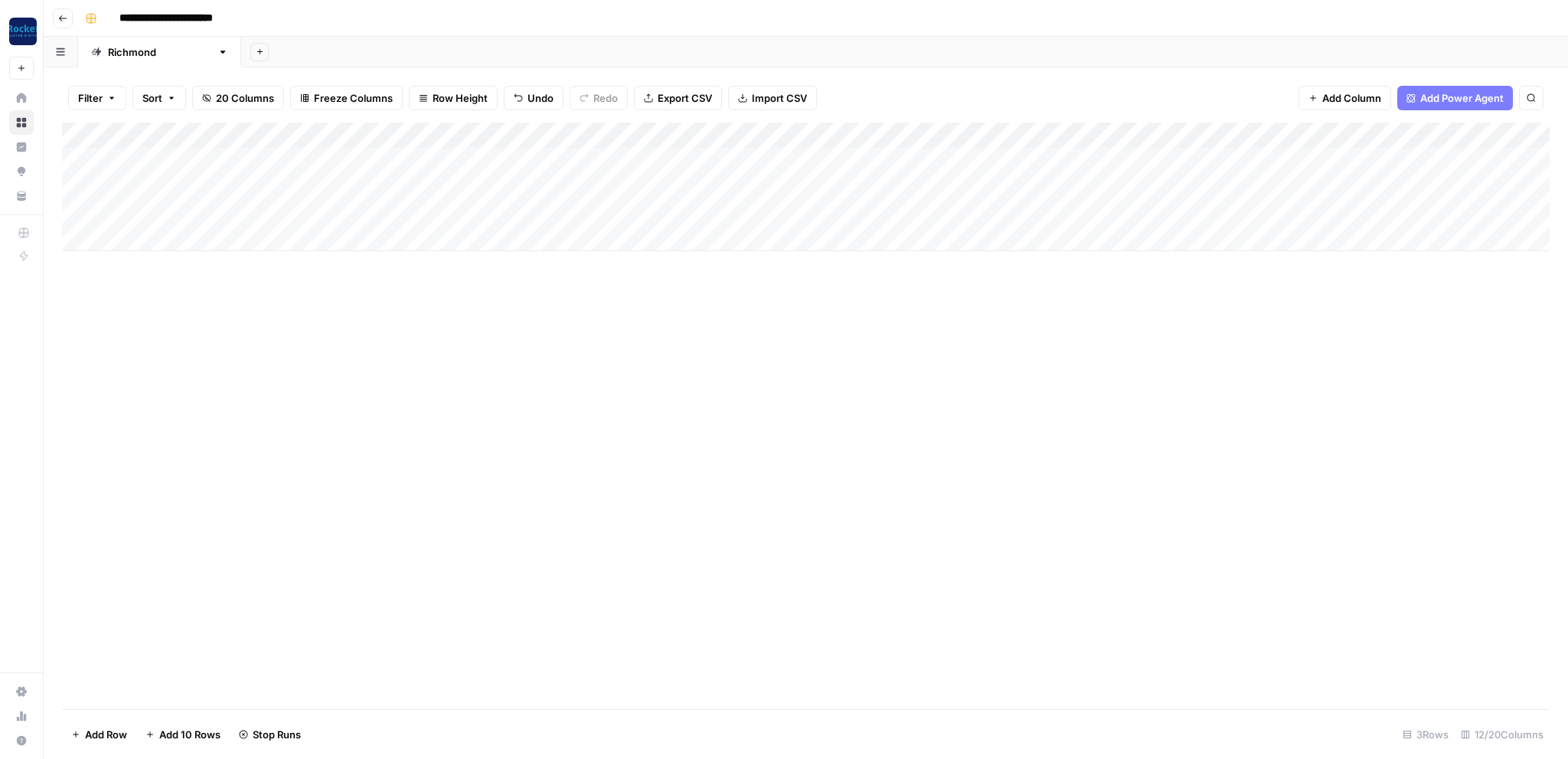
click at [64, 23] on button "Go back" at bounding box center [63, 18] width 20 height 20
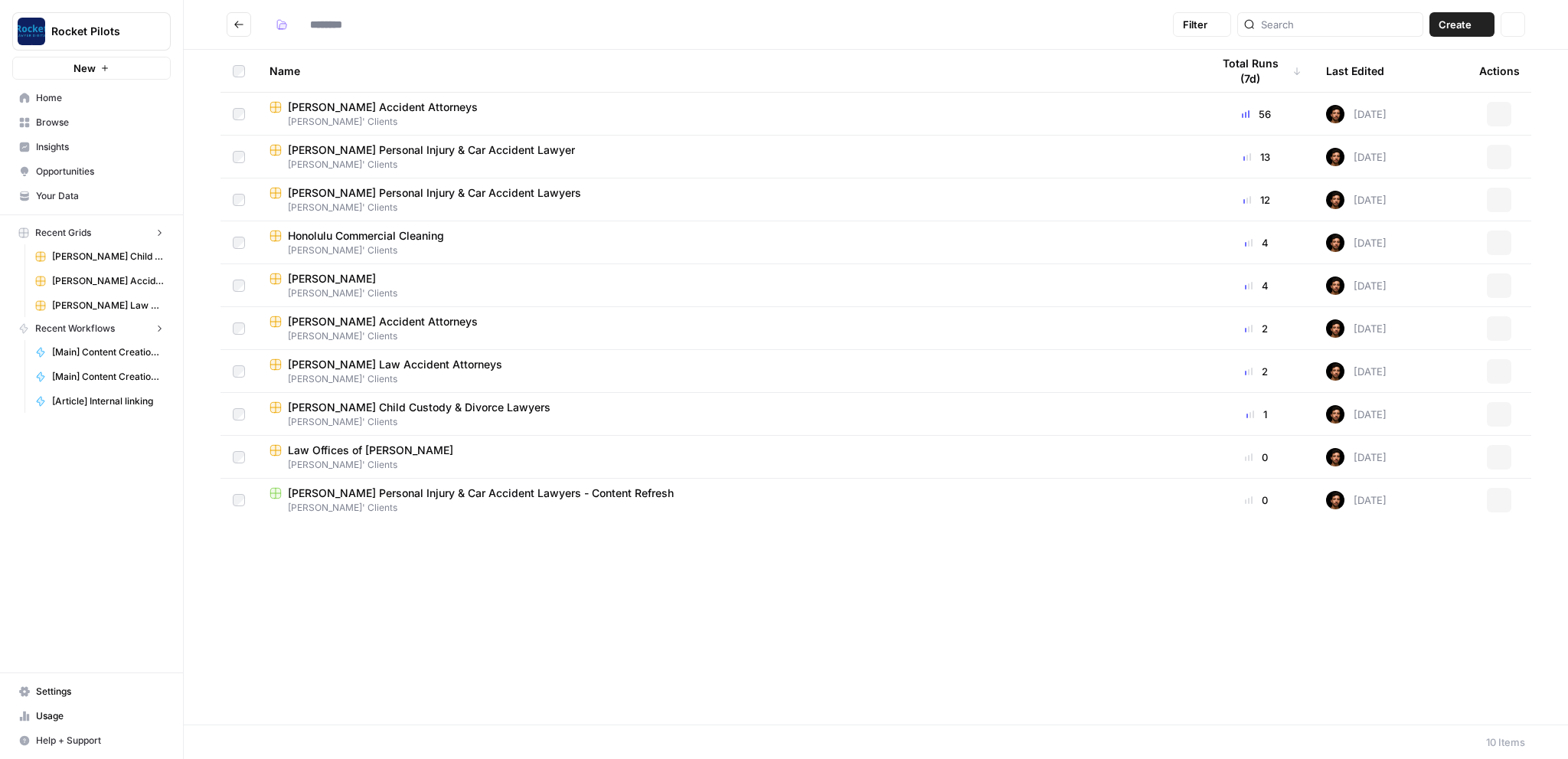
type input "**********"
click at [88, 276] on span "[PERSON_NAME] Accident Attorneys" at bounding box center [108, 281] width 112 height 14
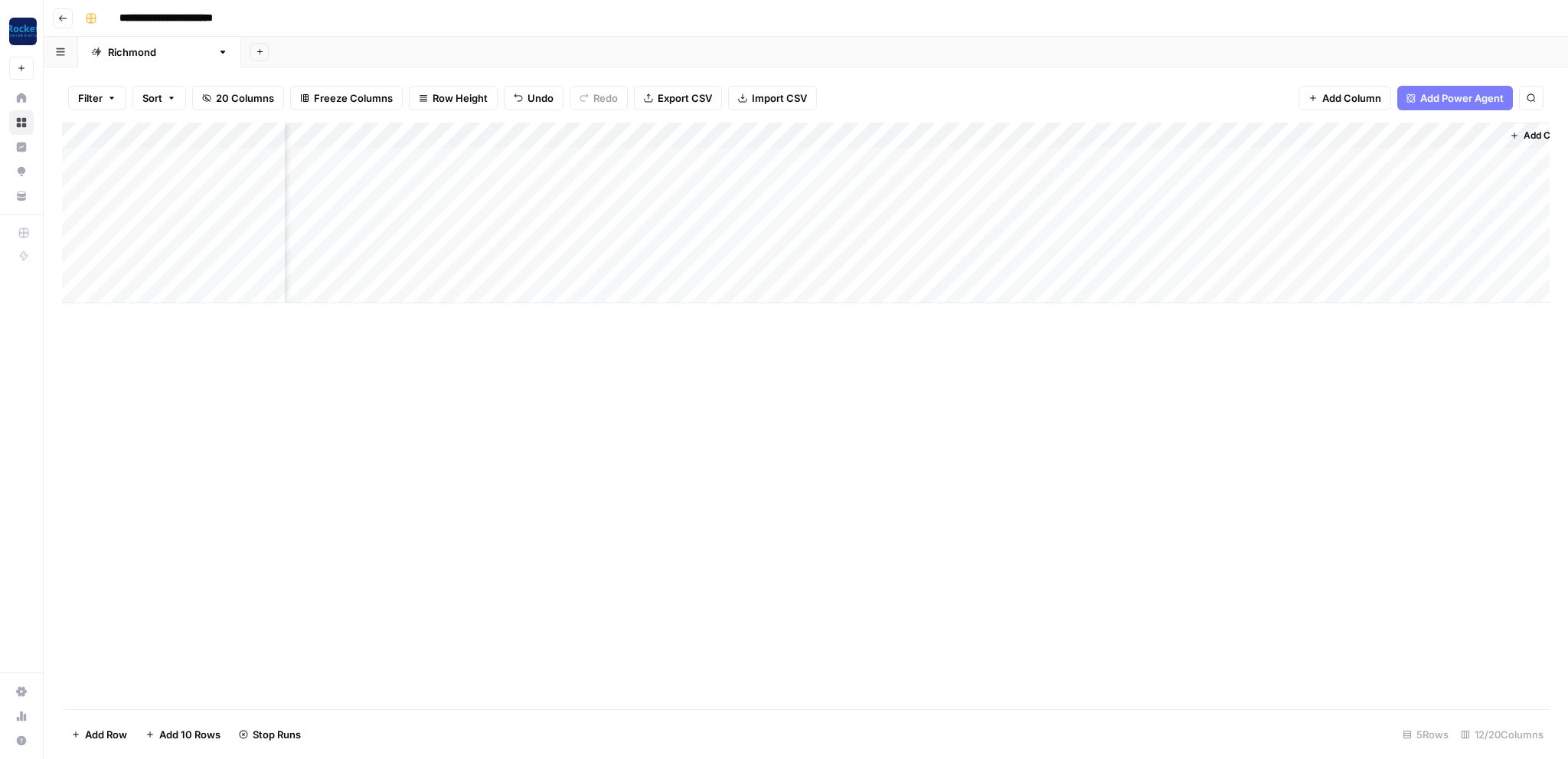
scroll to position [0, 256]
click at [1065, 183] on div "Add Column" at bounding box center [805, 213] width 1487 height 181
click at [60, 23] on button "Go back" at bounding box center [63, 18] width 20 height 20
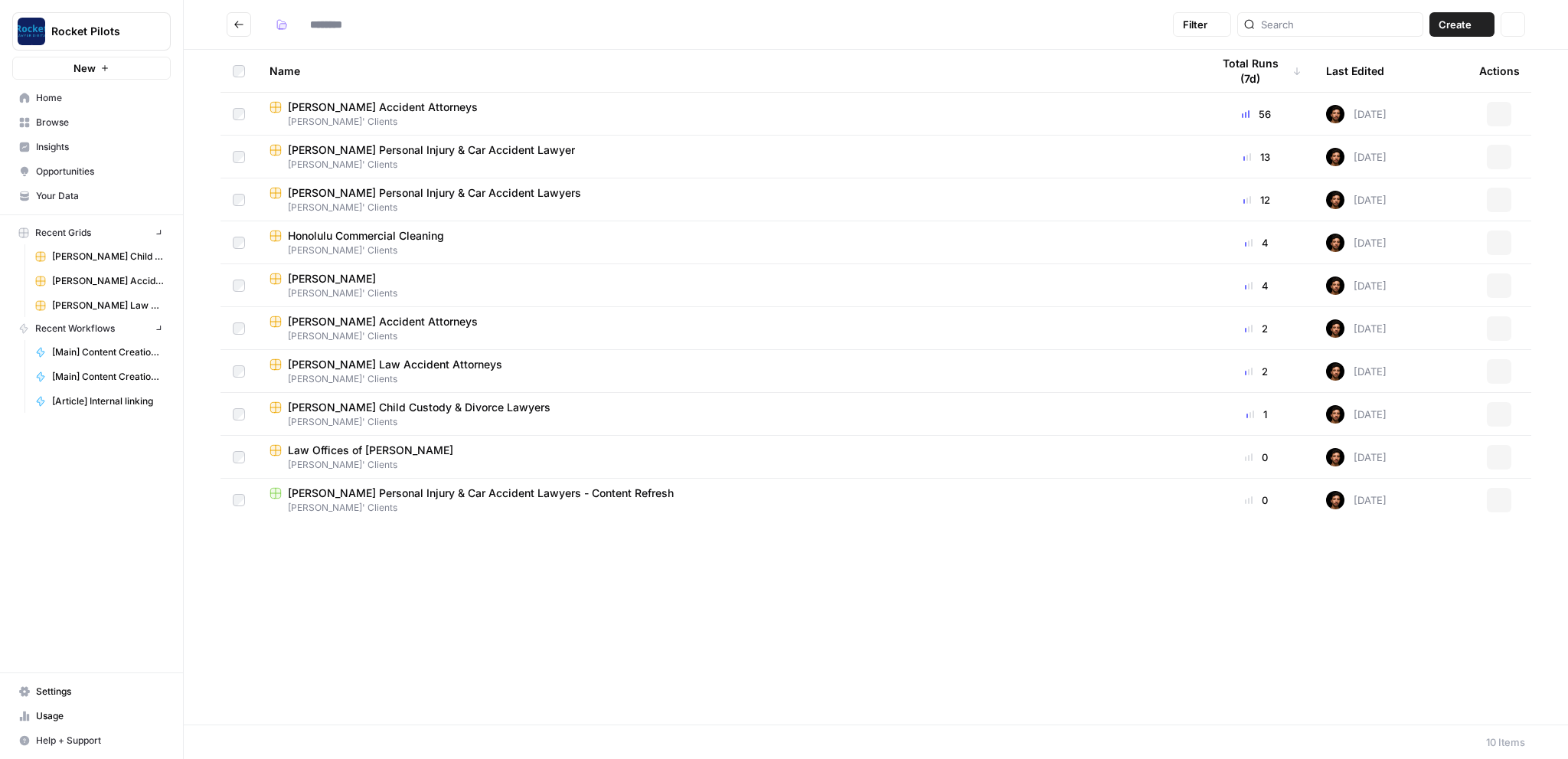
type input "**********"
click at [331, 405] on span "[PERSON_NAME] Child Custody & Divorce Lawyers" at bounding box center [419, 407] width 263 height 15
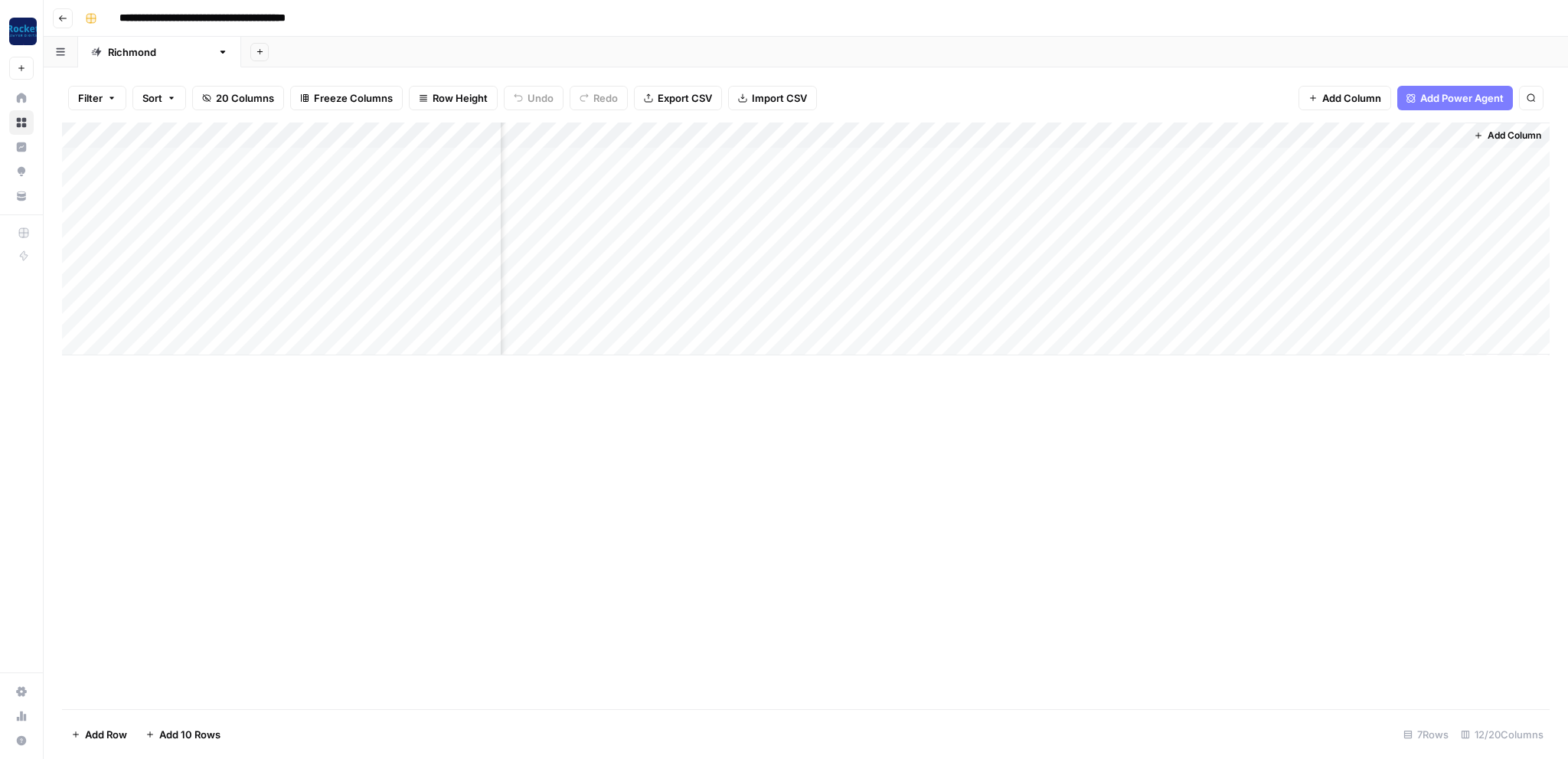
scroll to position [0, 326]
click at [792, 159] on div "Add Column" at bounding box center [805, 239] width 1487 height 233
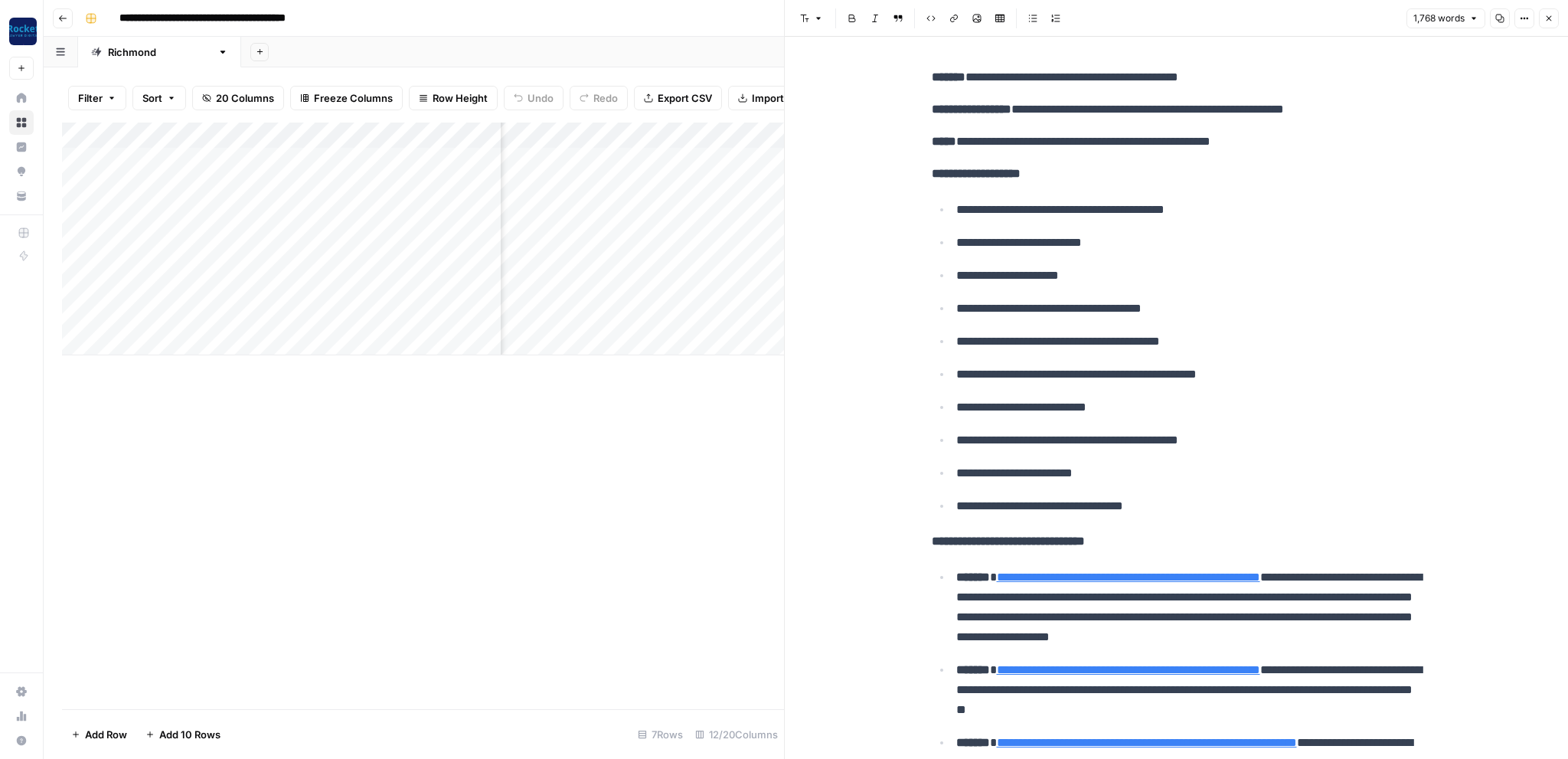
drag, startPoint x: 391, startPoint y: 529, endPoint x: 384, endPoint y: 530, distance: 7.1
click at [384, 530] on div "Add Column" at bounding box center [423, 415] width 722 height 586
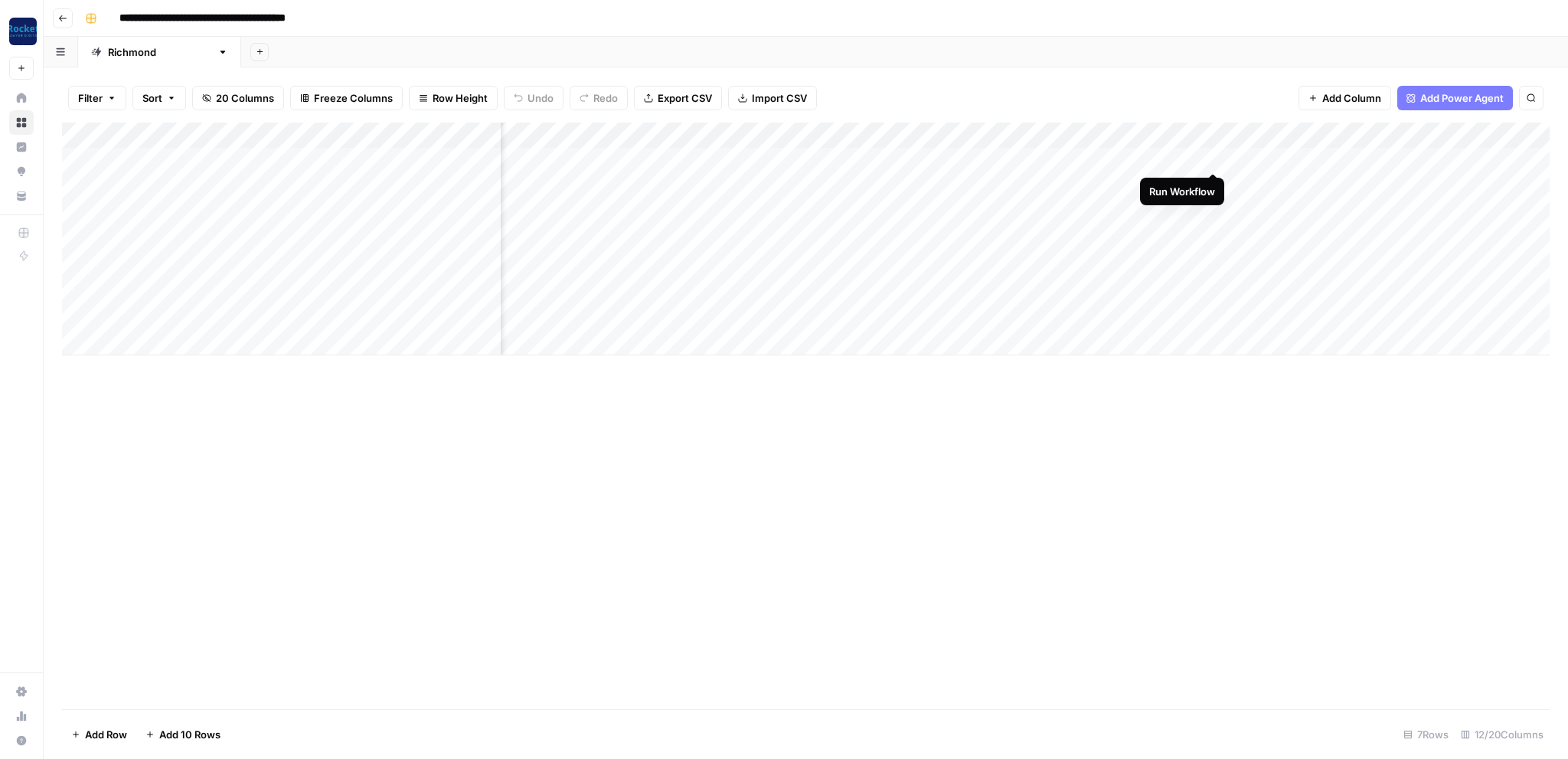
click at [1216, 155] on div "Add Column" at bounding box center [805, 239] width 1487 height 233
click at [65, 17] on icon "button" at bounding box center [63, 18] width 9 height 9
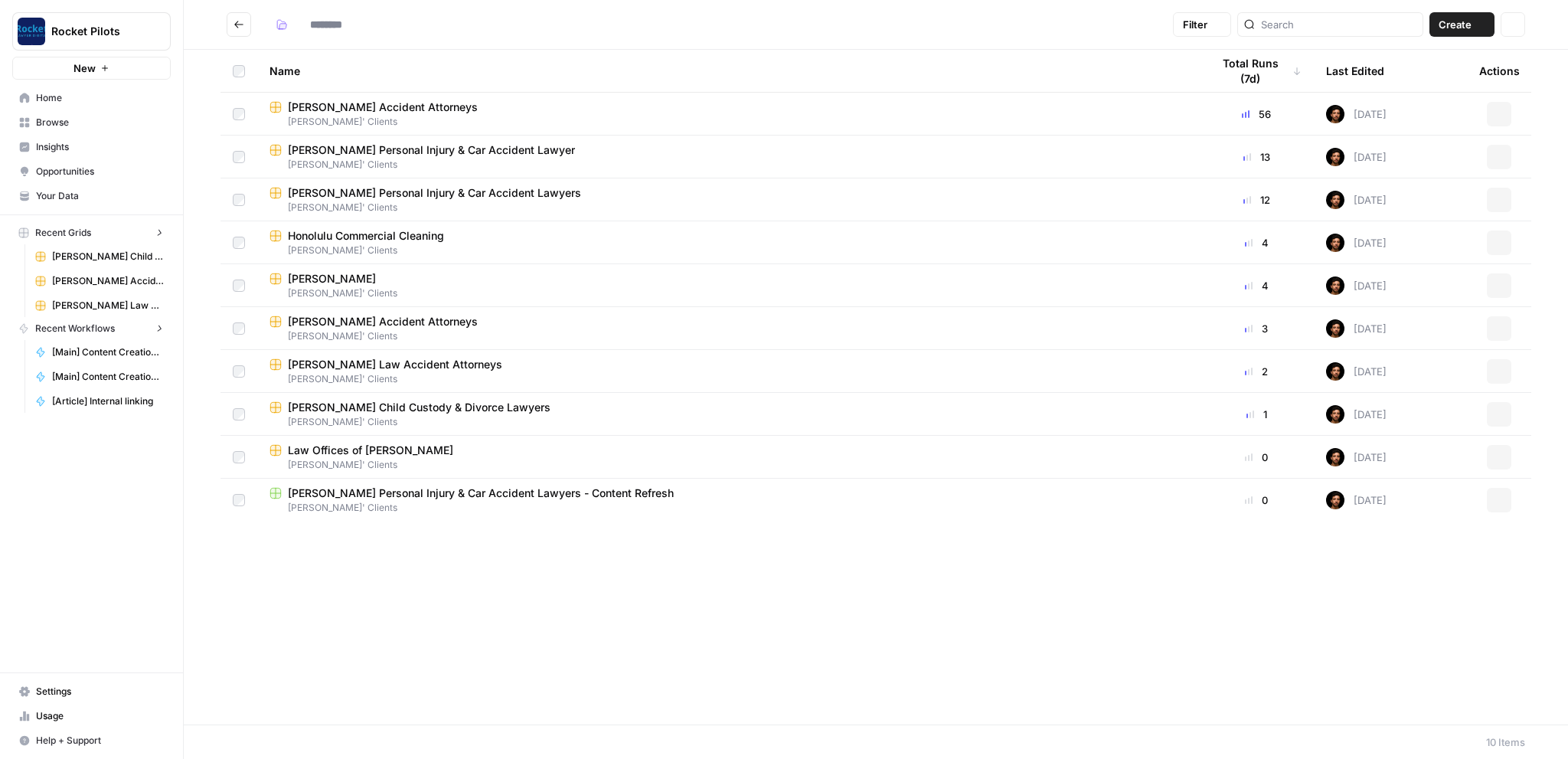
type input "**********"
click at [348, 414] on span "Krasney Law Accident Attorneys" at bounding box center [395, 407] width 214 height 15
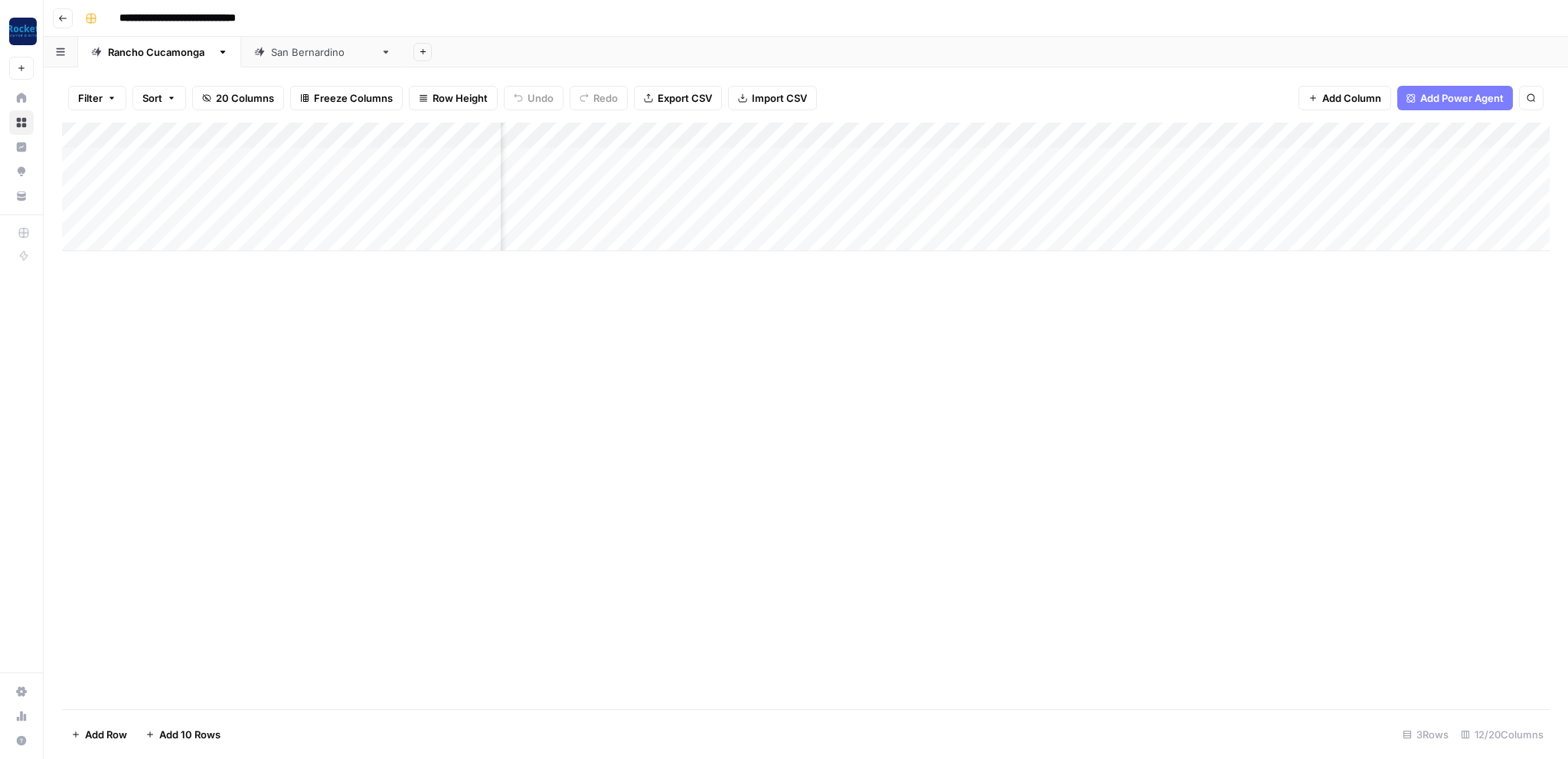
scroll to position [0, 309]
click at [60, 20] on icon "button" at bounding box center [63, 18] width 9 height 9
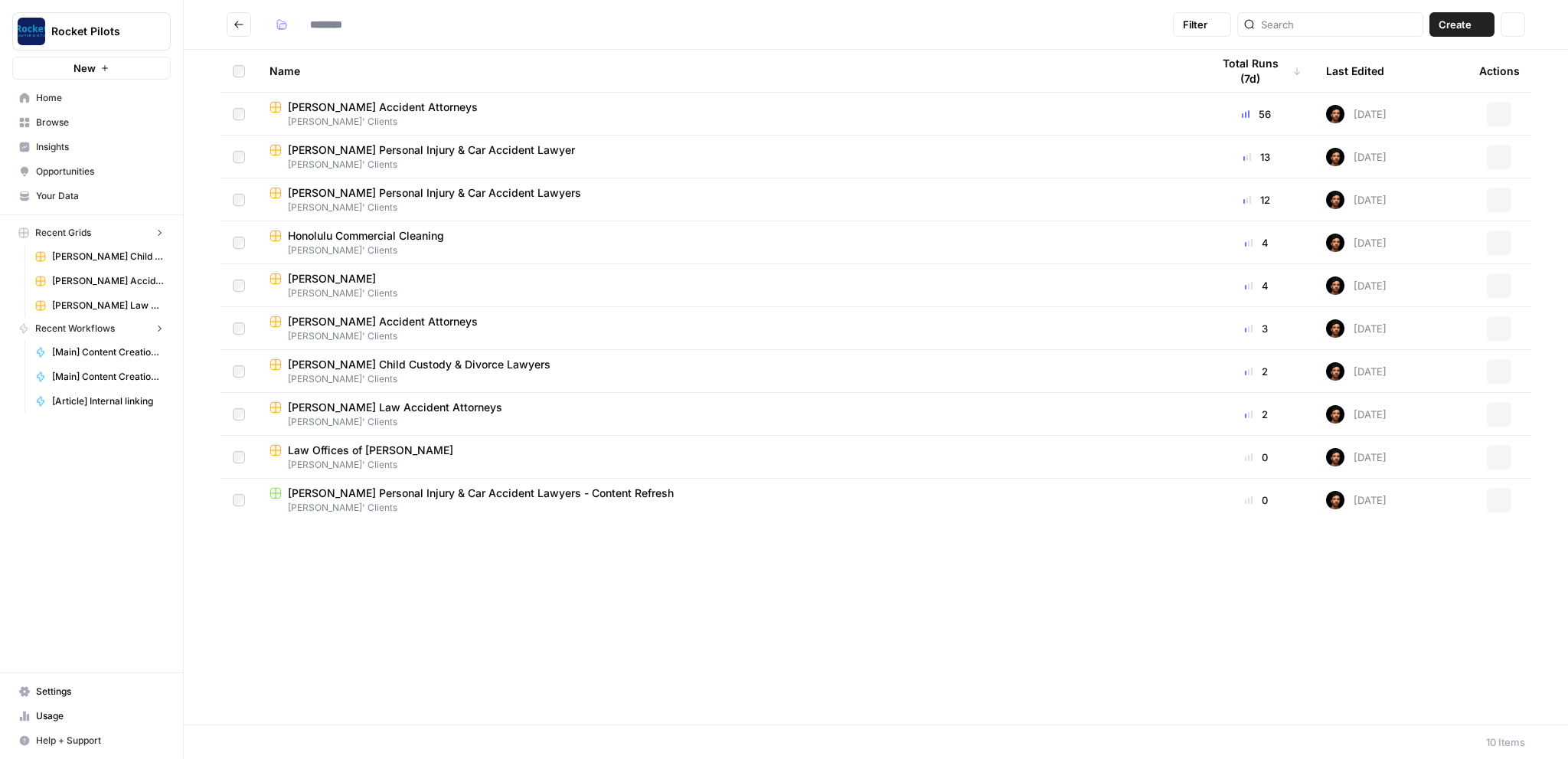
type input "**********"
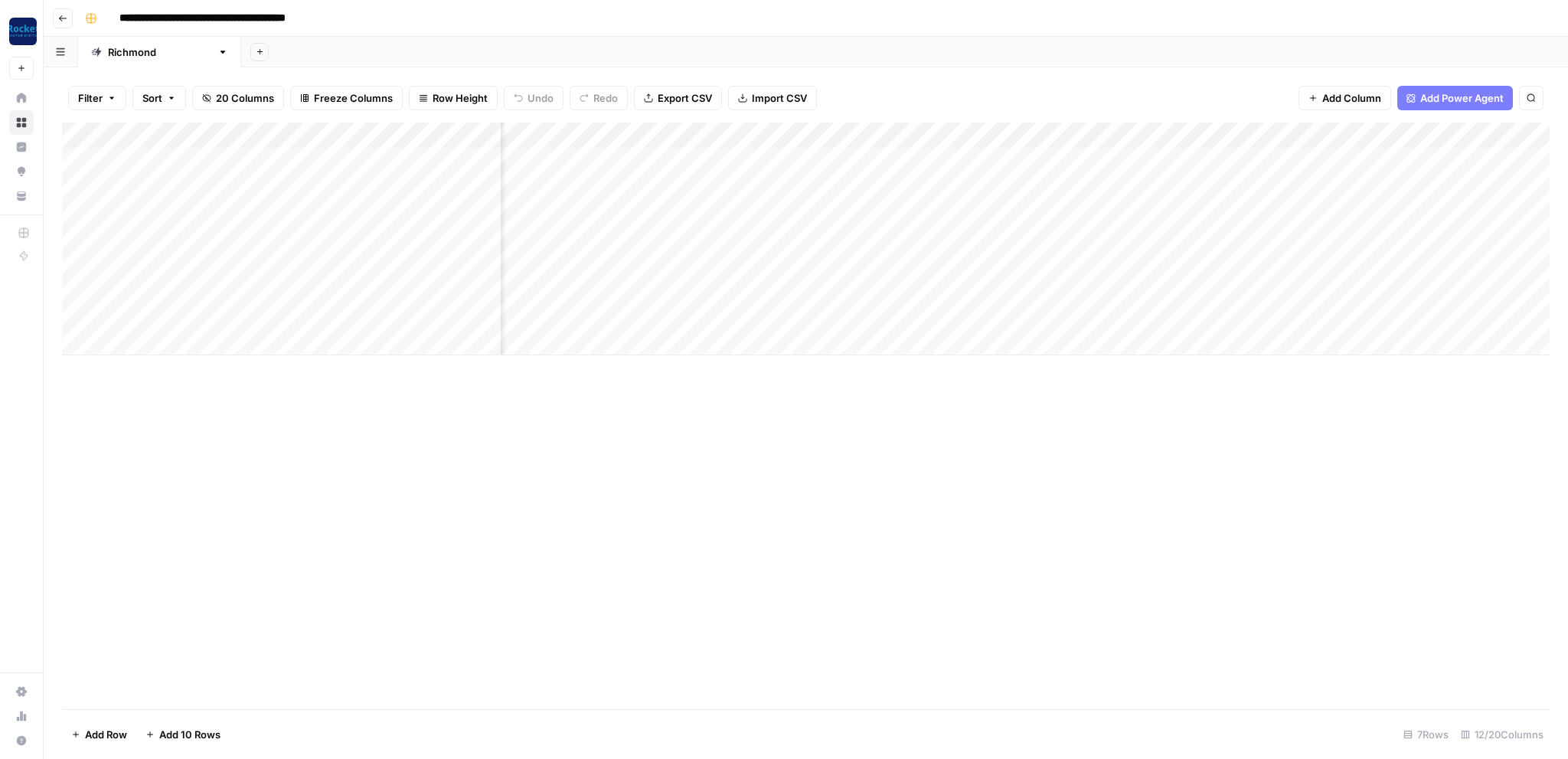
scroll to position [0, 352]
click at [907, 156] on div "Add Column" at bounding box center [805, 226] width 1487 height 207
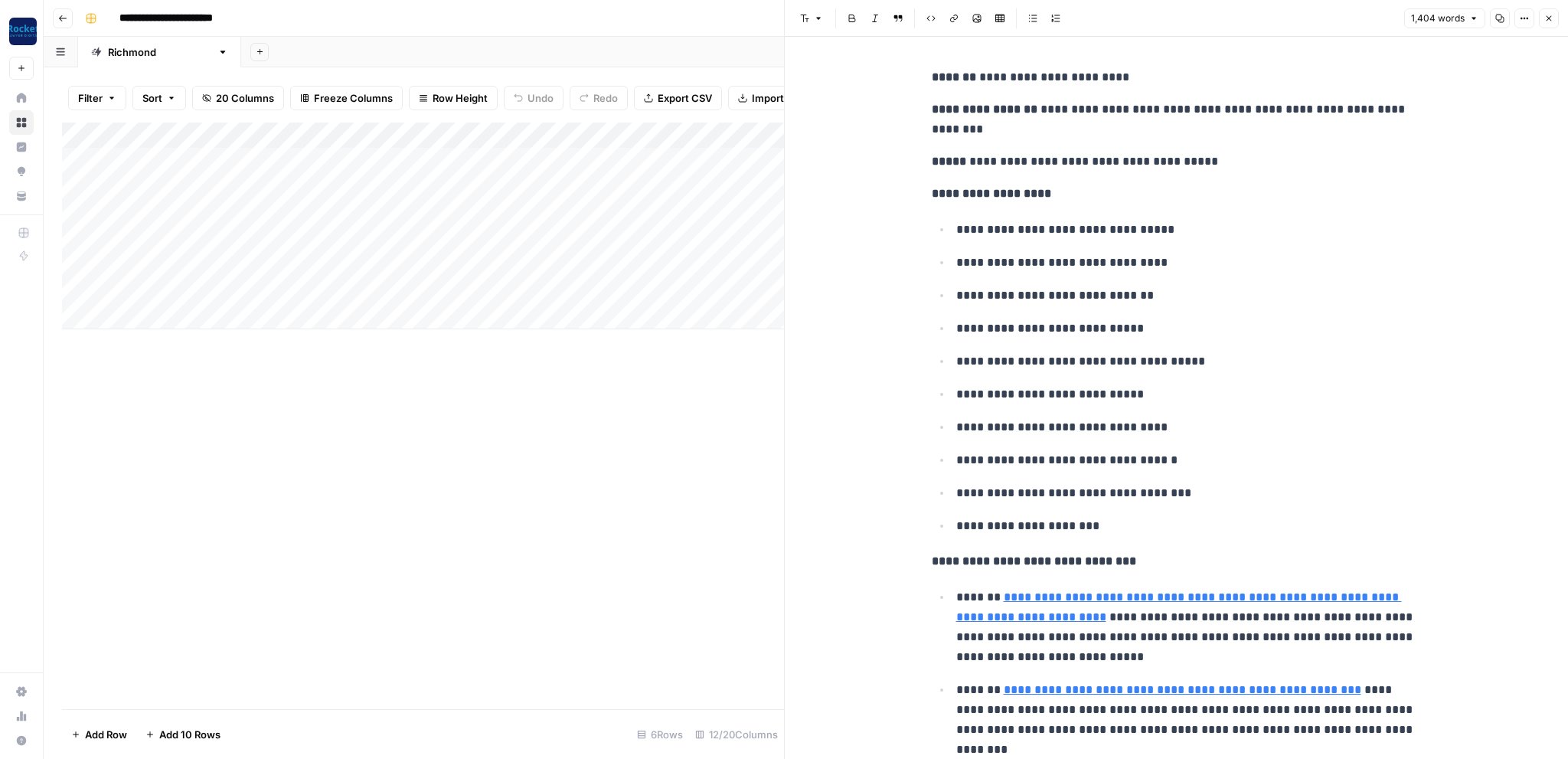
click at [1545, 18] on icon "button" at bounding box center [1548, 18] width 9 height 9
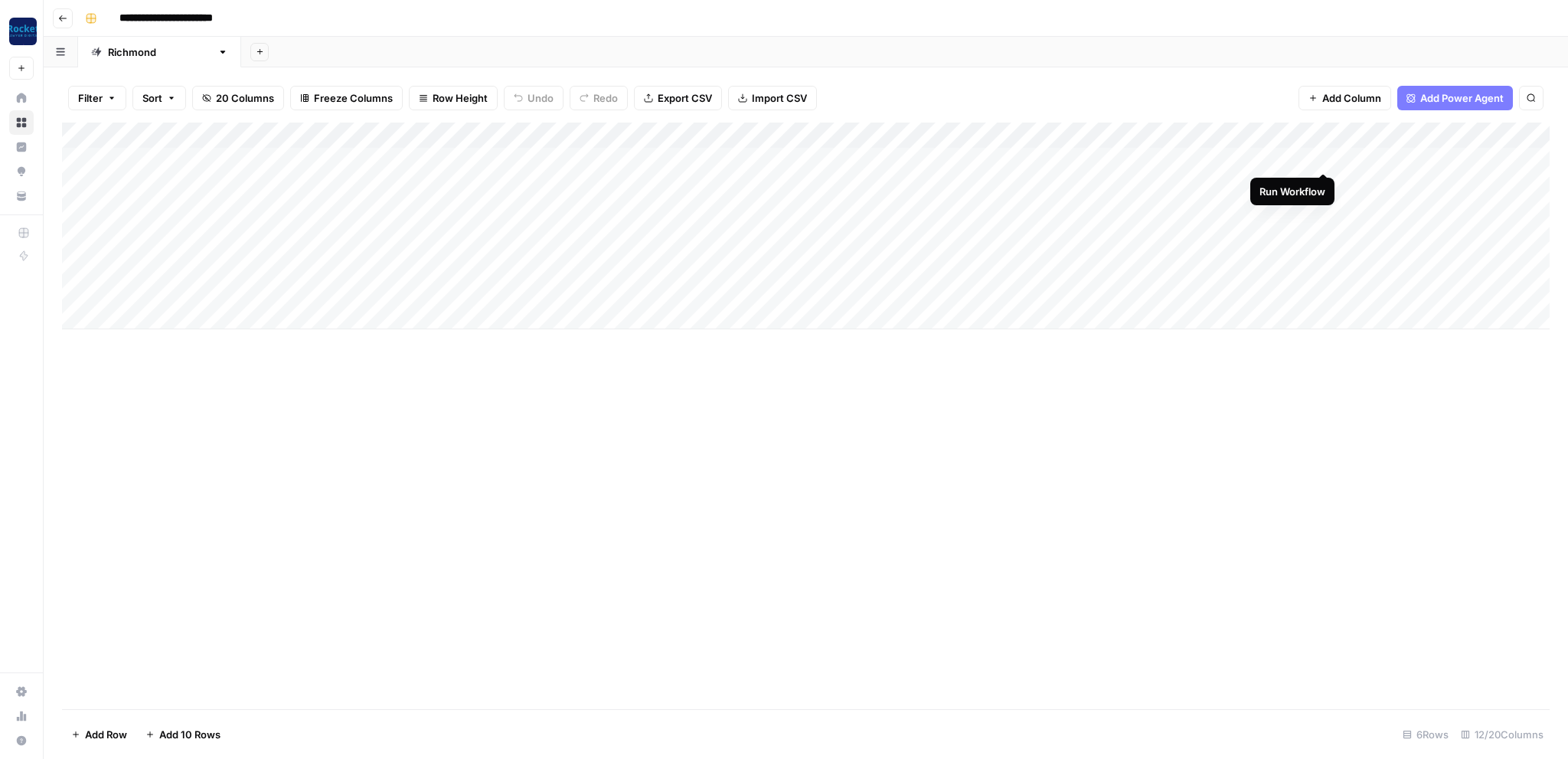
click at [1325, 154] on div "Add Column" at bounding box center [805, 226] width 1487 height 207
